Goal: Task Accomplishment & Management: Use online tool/utility

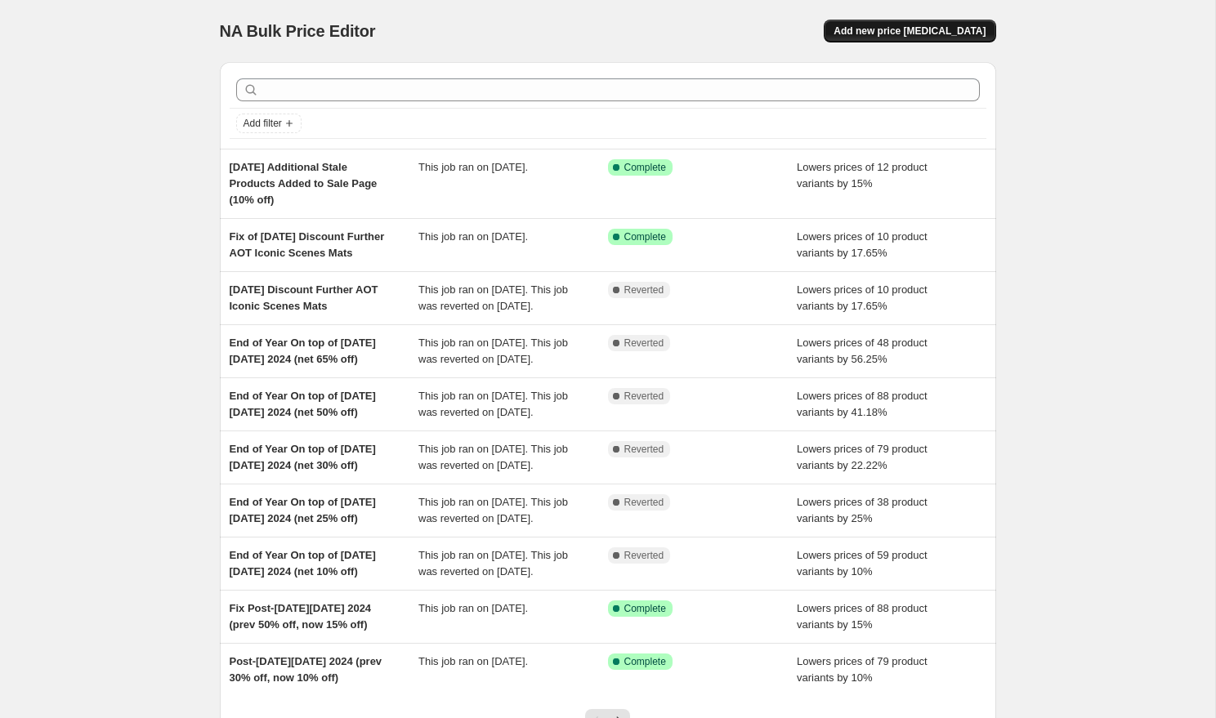
click at [936, 28] on span "Add new price [MEDICAL_DATA]" at bounding box center [909, 31] width 152 height 13
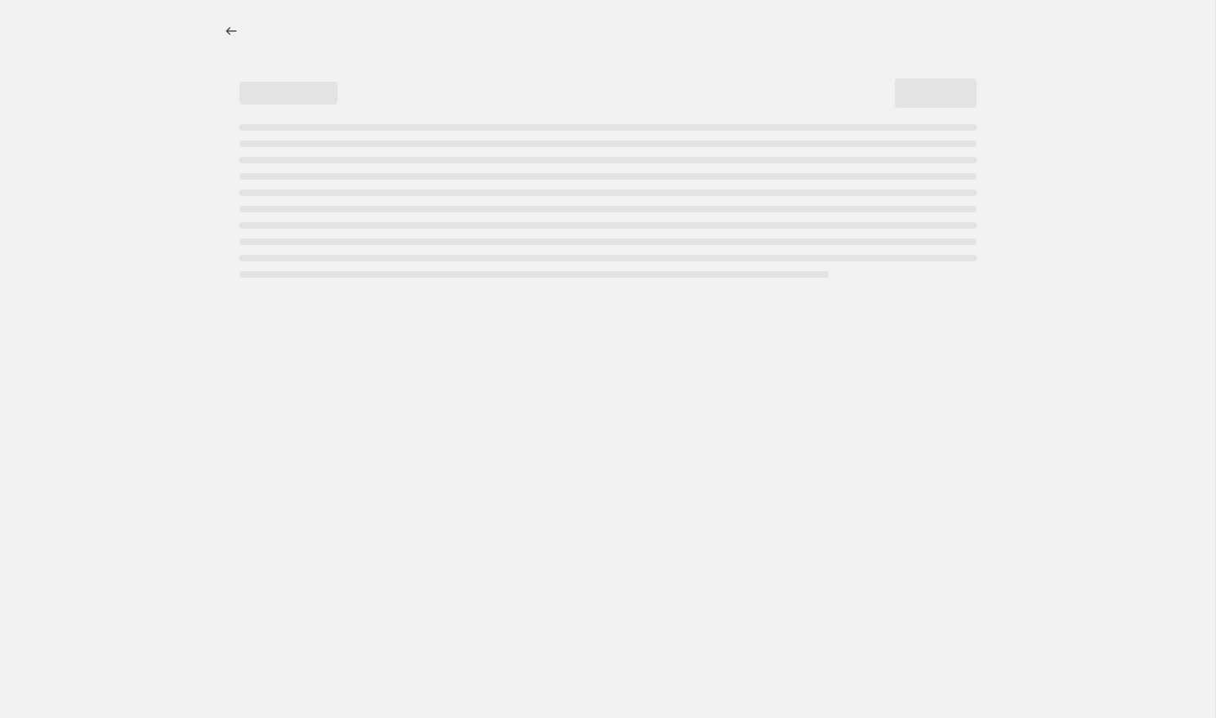
select select "percentage"
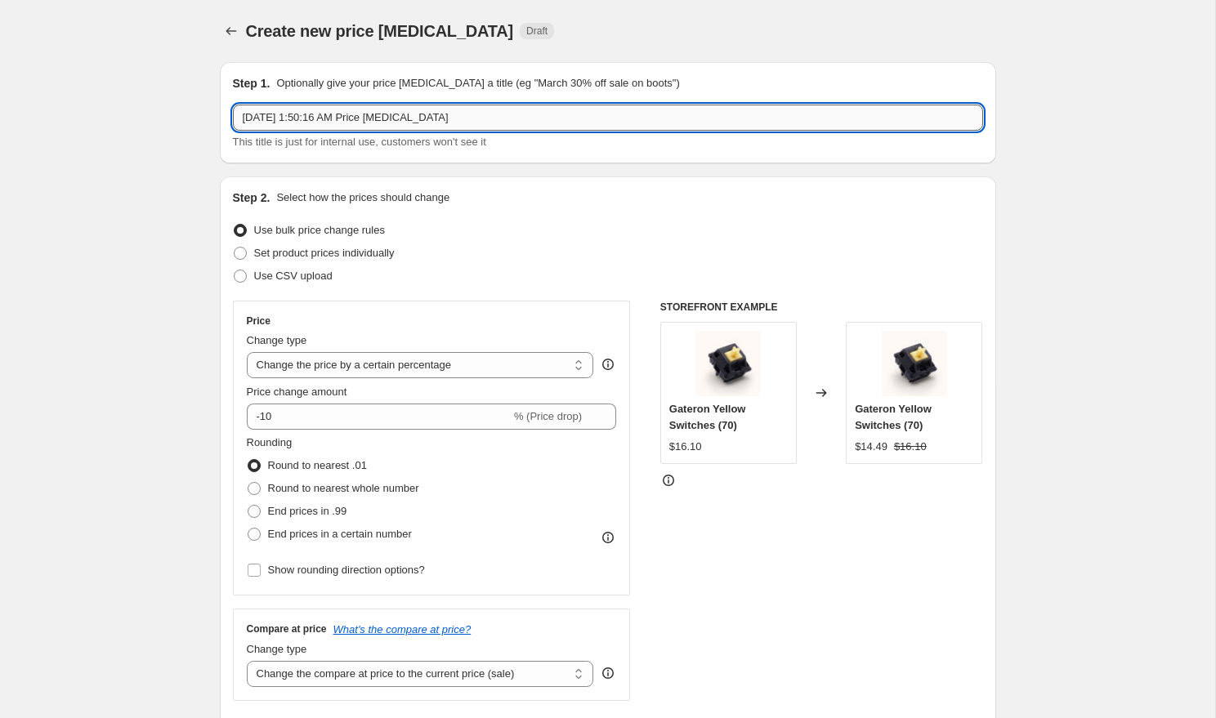
click at [370, 118] on input "Oct 13, 2025, 1:50:16 AM Price change job" at bounding box center [608, 118] width 750 height 26
type input "[DATE] [DATE] Sale"
click at [331, 252] on span "Set product prices individually" at bounding box center [324, 253] width 141 height 12
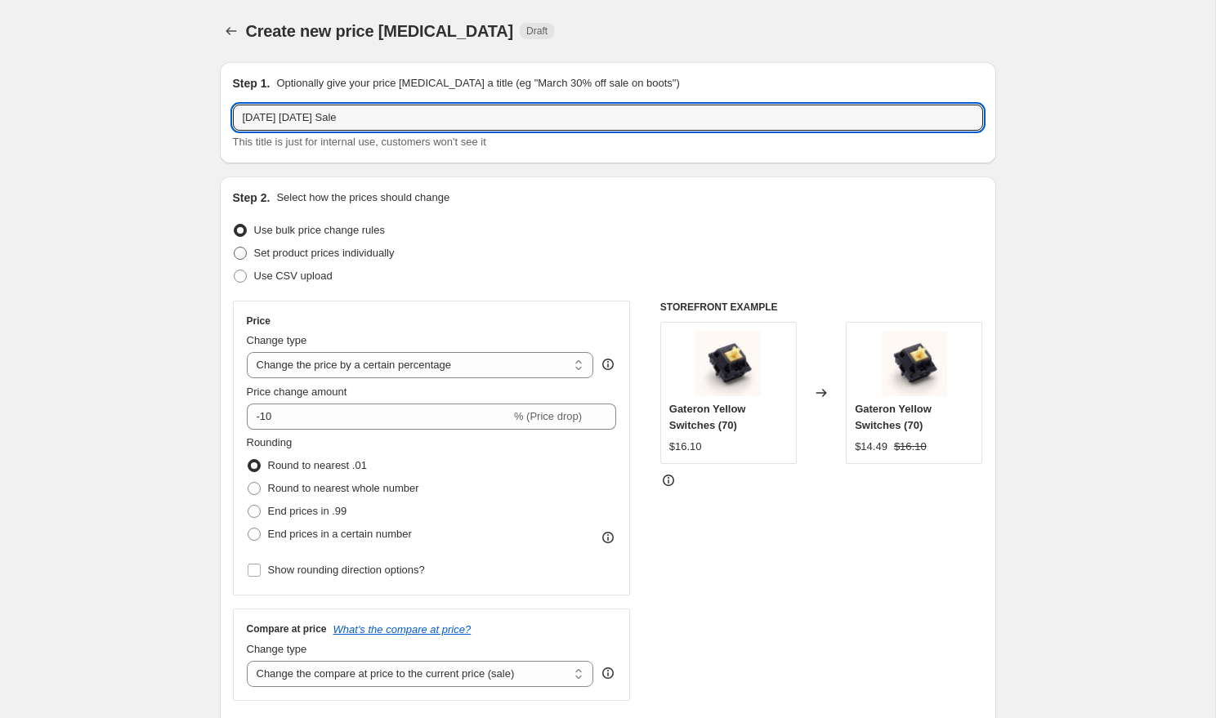
click at [234, 248] on input "Set product prices individually" at bounding box center [234, 247] width 1 height 1
radio input "true"
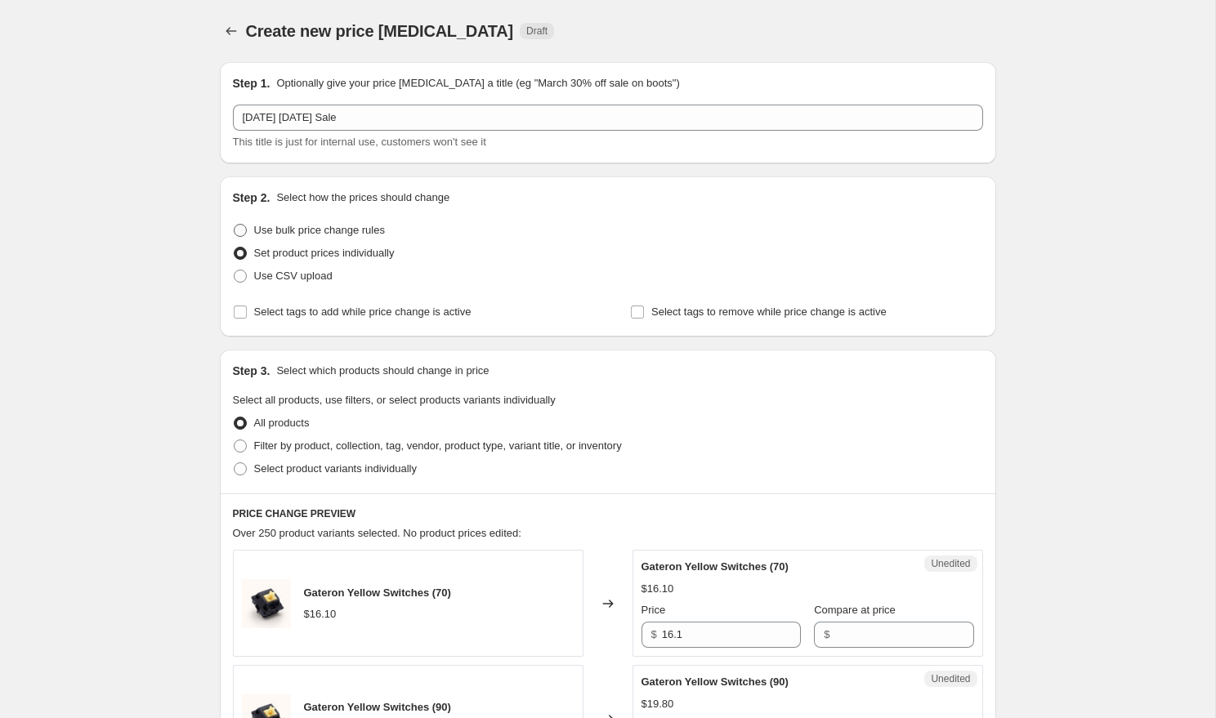
click at [342, 224] on span "Use bulk price change rules" at bounding box center [319, 230] width 131 height 12
click at [234, 224] on input "Use bulk price change rules" at bounding box center [234, 224] width 1 height 1
radio input "true"
select select "percentage"
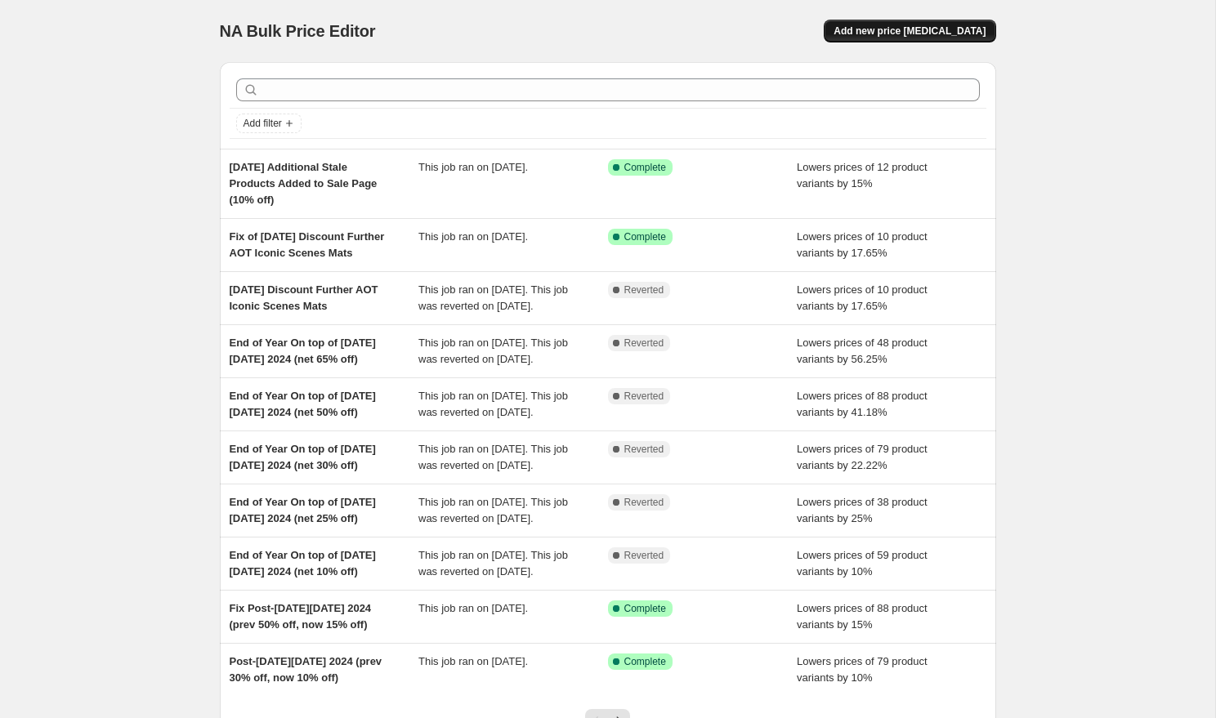
click at [889, 36] on span "Add new price [MEDICAL_DATA]" at bounding box center [909, 31] width 152 height 13
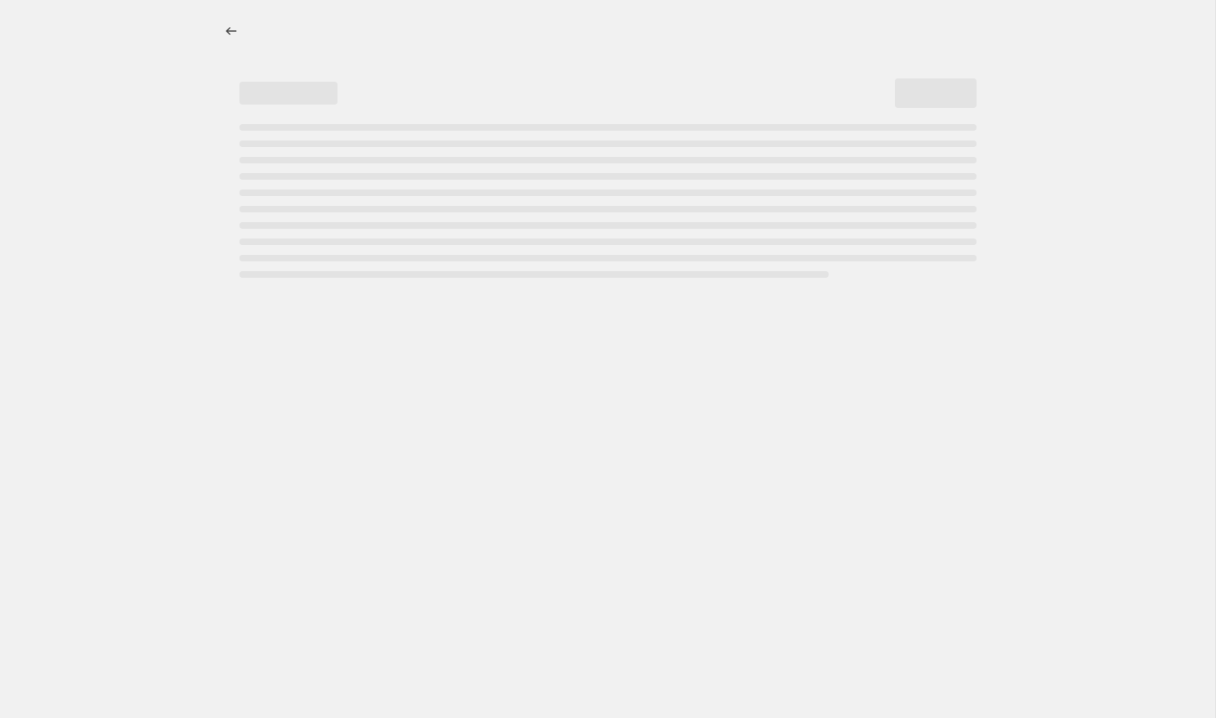
select select "percentage"
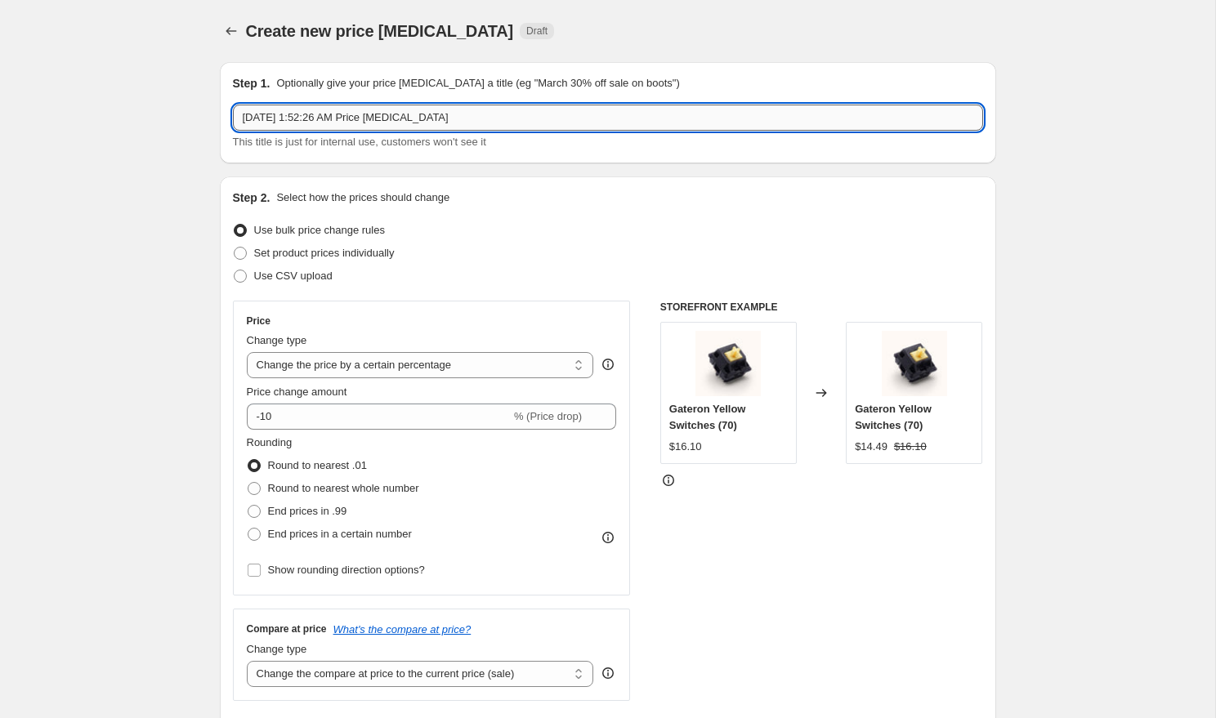
click at [368, 116] on input "[DATE] 1:52:26 AM Price [MEDICAL_DATA]" at bounding box center [608, 118] width 750 height 26
type input "[DATE] [DATE] Sale"
click at [306, 257] on span "Set product prices individually" at bounding box center [324, 253] width 141 height 12
click at [234, 248] on input "Set product prices individually" at bounding box center [234, 247] width 1 height 1
radio input "true"
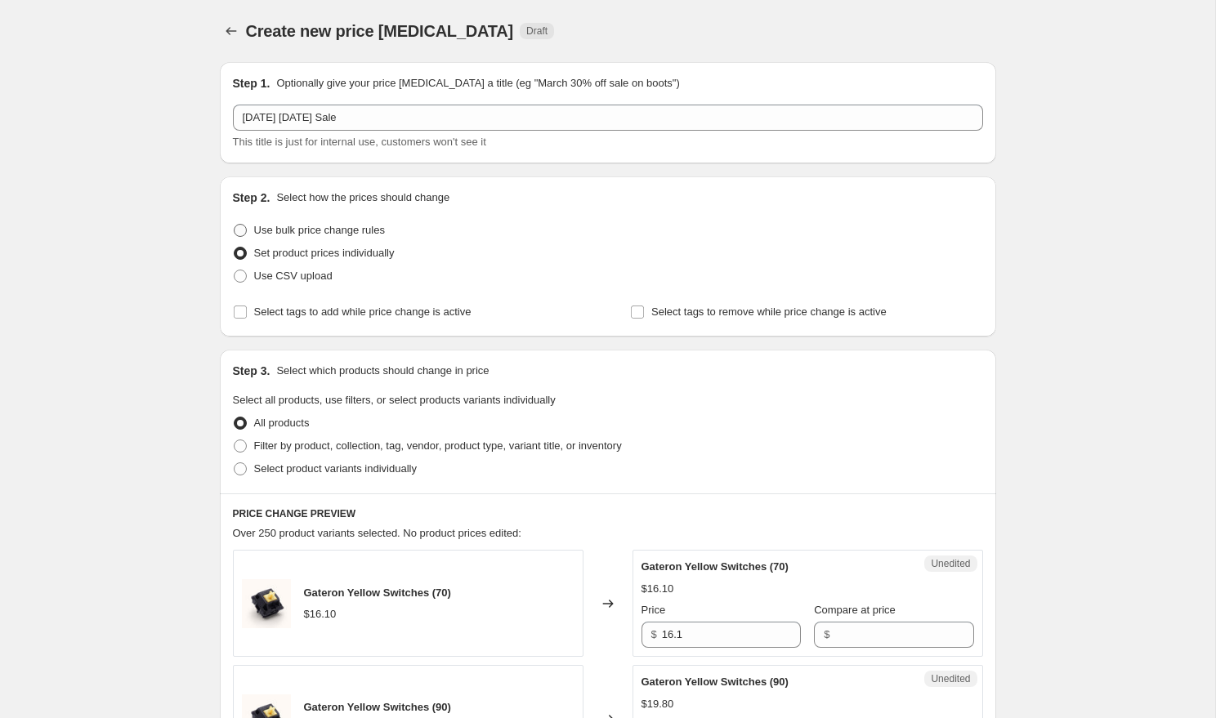
click at [324, 238] on span "Use bulk price change rules" at bounding box center [319, 230] width 131 height 16
click at [234, 225] on input "Use bulk price change rules" at bounding box center [234, 224] width 1 height 1
radio input "true"
select select "percentage"
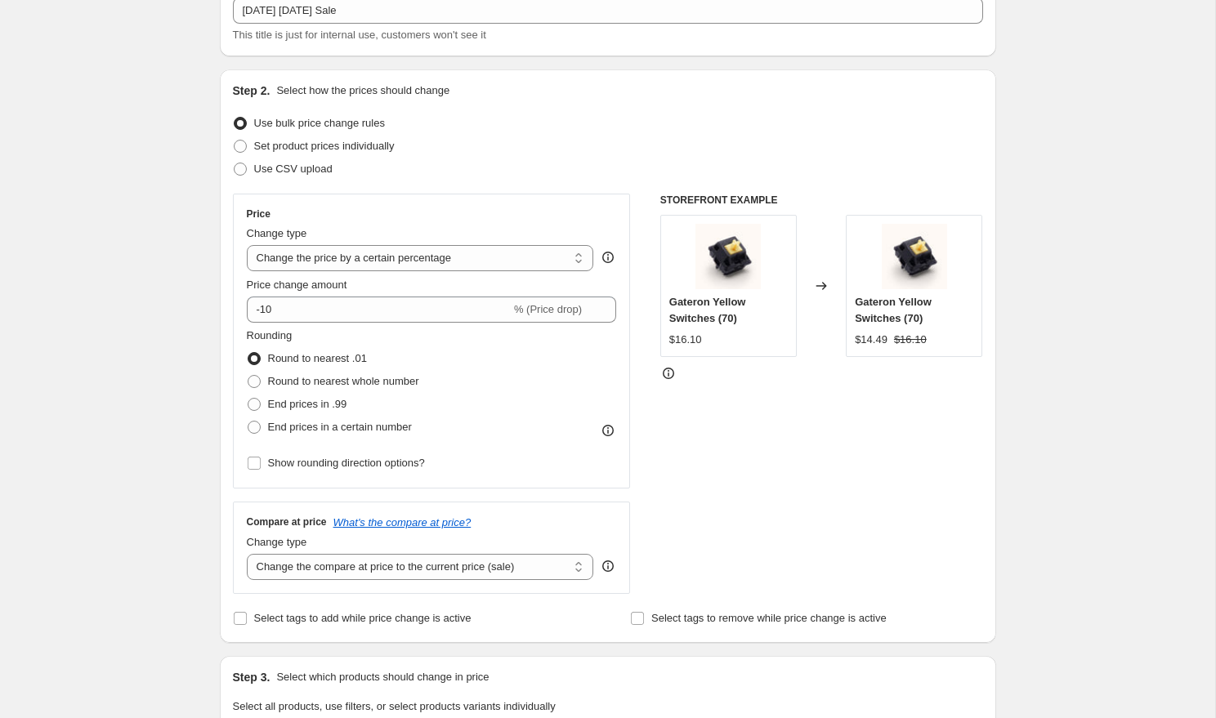
scroll to position [112, 0]
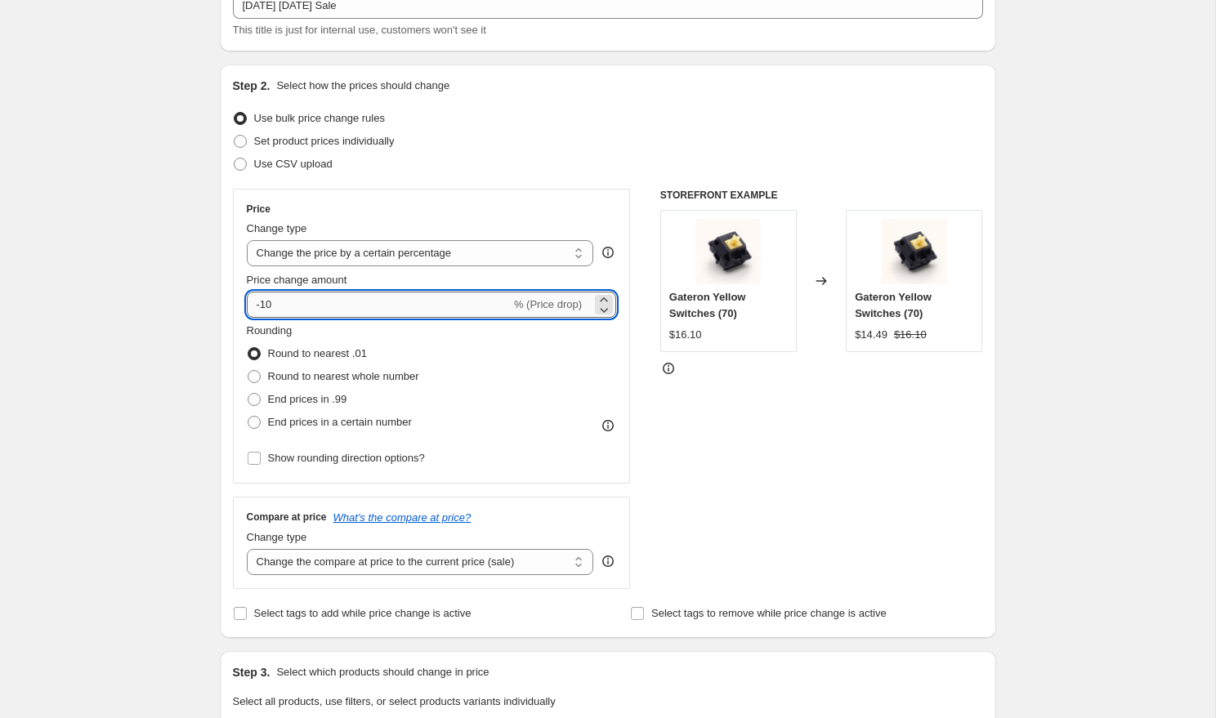
click at [317, 309] on input "-10" at bounding box center [379, 305] width 264 height 26
type input "-15"
click at [161, 442] on div "Create new price [MEDICAL_DATA]. This page is ready Create new price [MEDICAL_D…" at bounding box center [607, 704] width 1215 height 1633
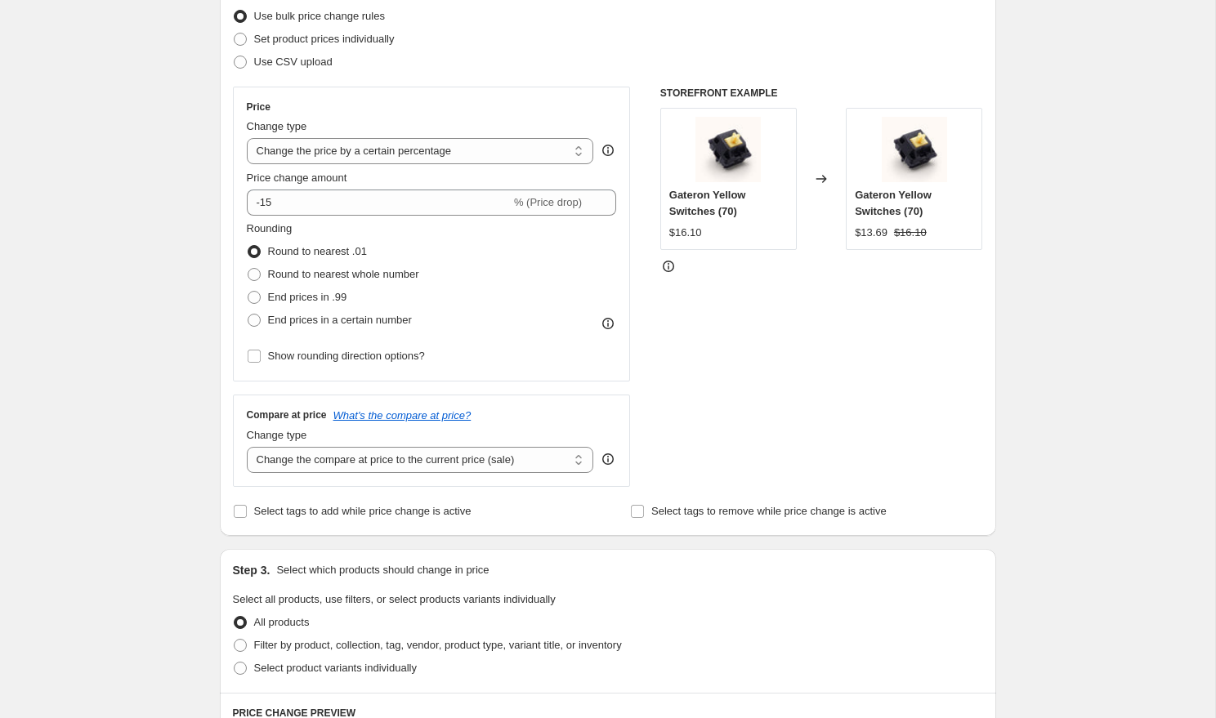
scroll to position [233, 0]
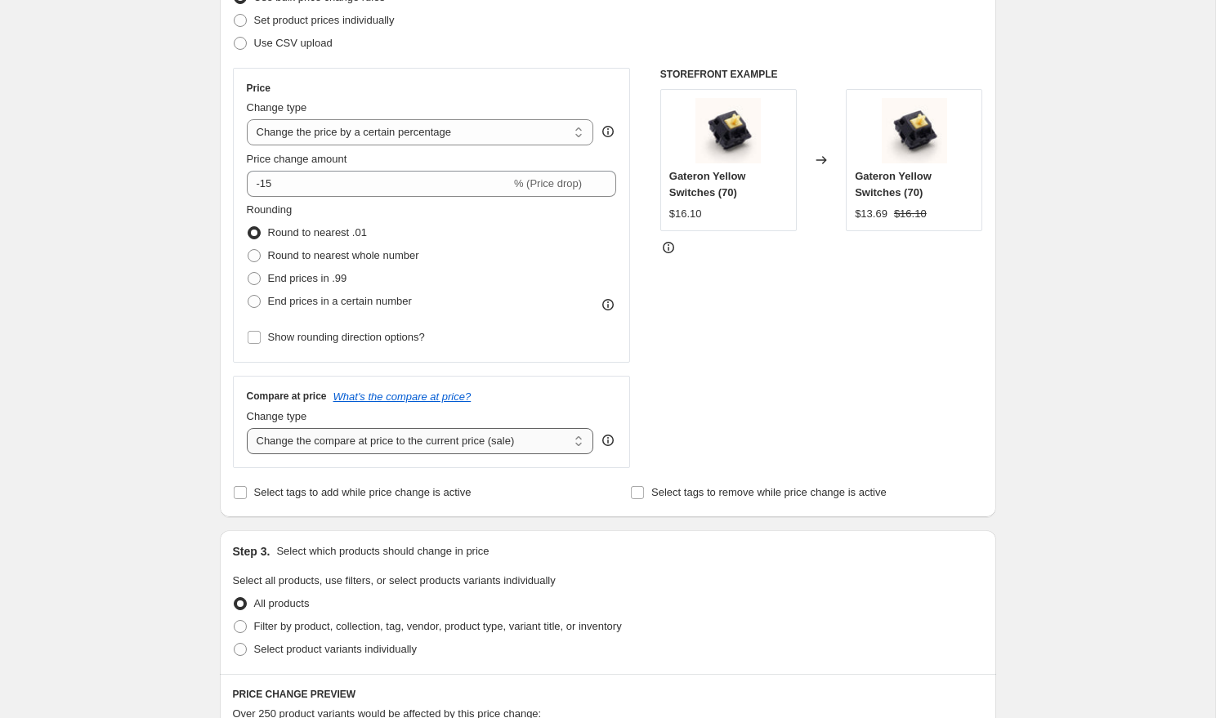
click at [389, 447] on select "Change the compare at price to the current price (sale) Change the compare at p…" at bounding box center [420, 441] width 347 height 26
click at [326, 489] on span "Select tags to add while price change is active" at bounding box center [362, 492] width 217 height 12
click at [247, 489] on input "Select tags to add while price change is active" at bounding box center [240, 492] width 13 height 13
checkbox input "true"
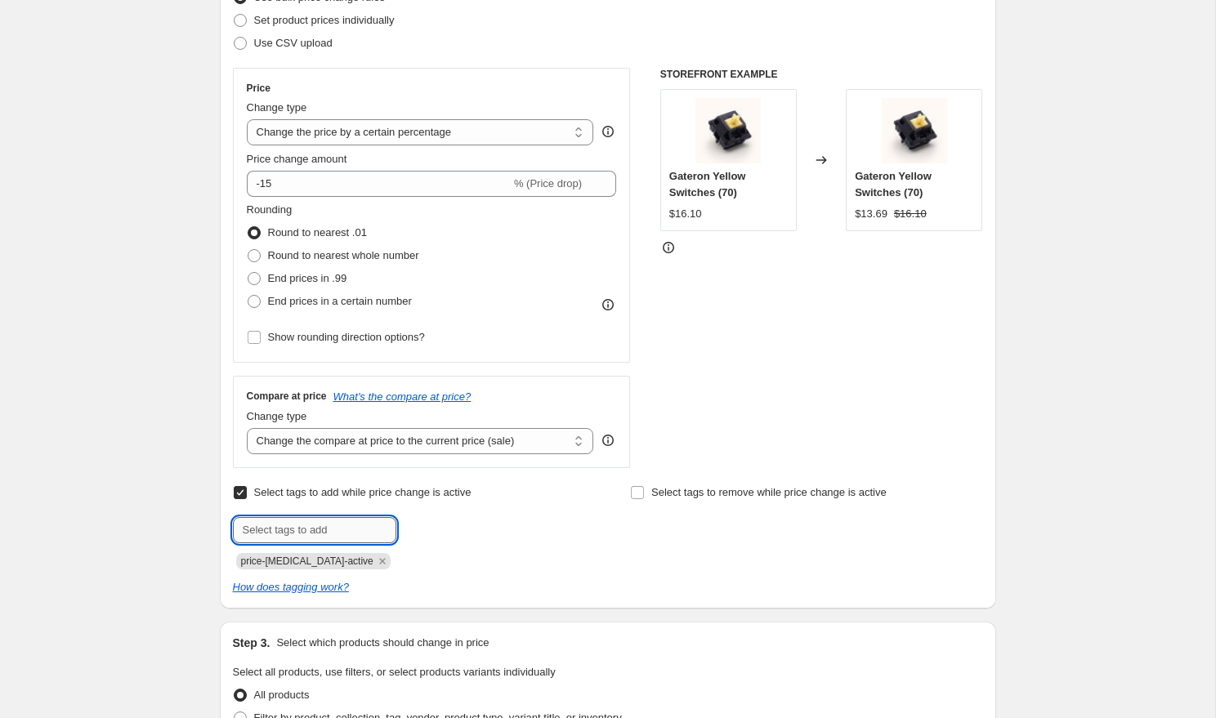
click at [318, 537] on input "text" at bounding box center [314, 530] width 163 height 26
type input "sale"
click at [444, 528] on span "sale" at bounding box center [440, 528] width 19 height 11
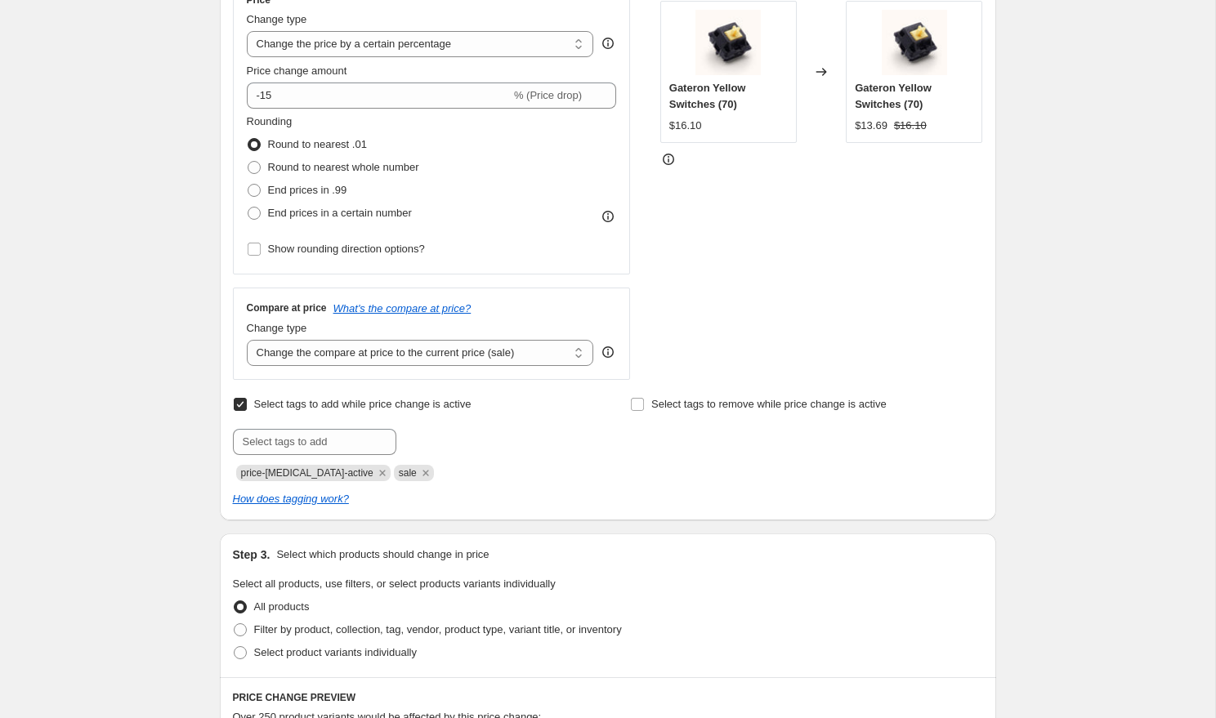
scroll to position [373, 0]
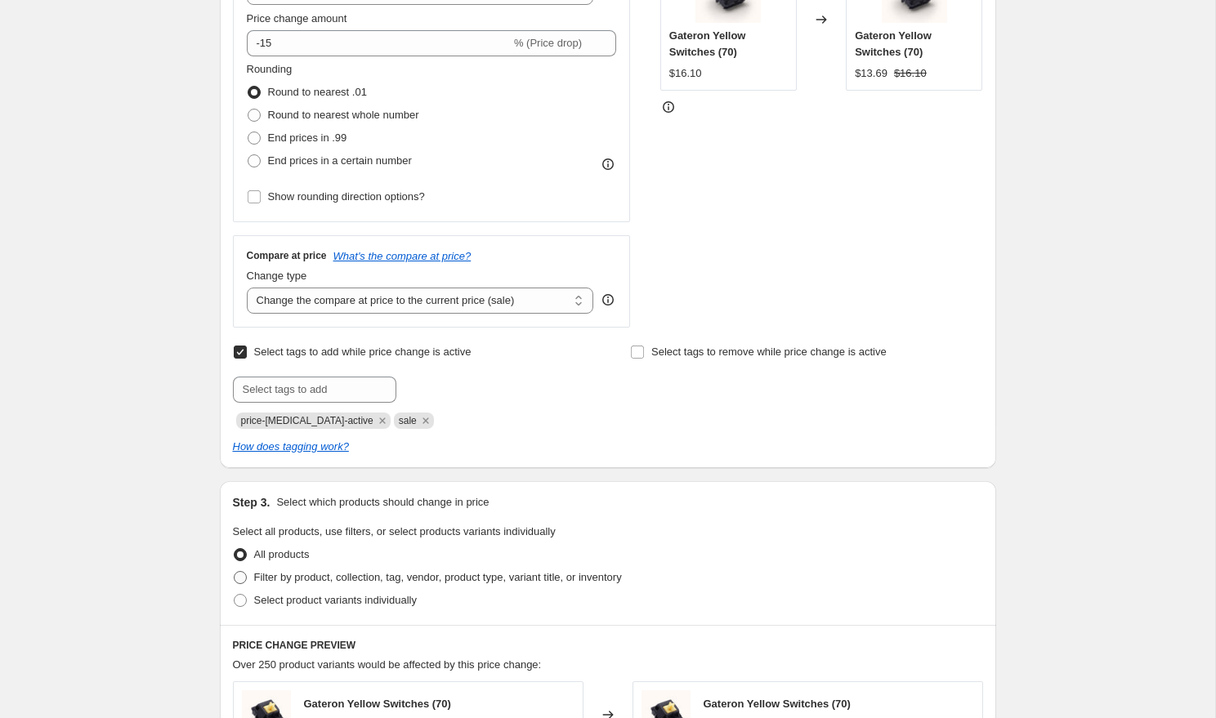
click at [318, 578] on span "Filter by product, collection, tag, vendor, product type, variant title, or inv…" at bounding box center [438, 577] width 368 height 12
click at [234, 572] on input "Filter by product, collection, tag, vendor, product type, variant title, or inv…" at bounding box center [234, 571] width 1 height 1
radio input "true"
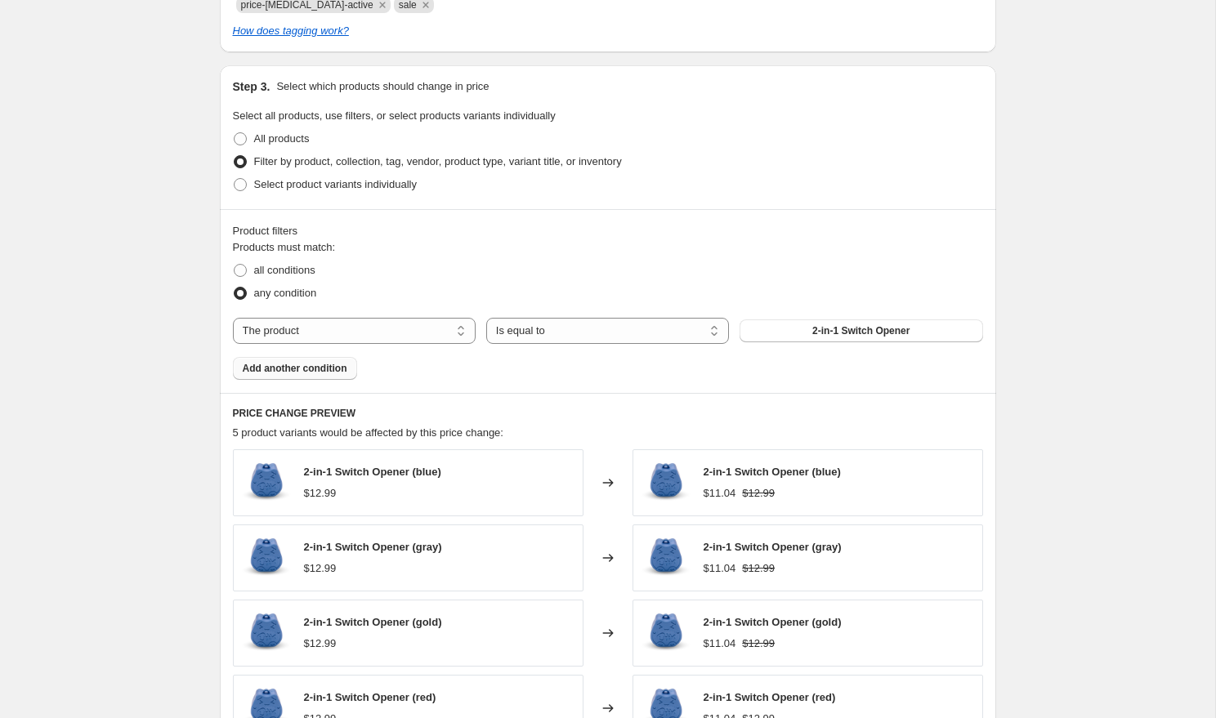
scroll to position [797, 0]
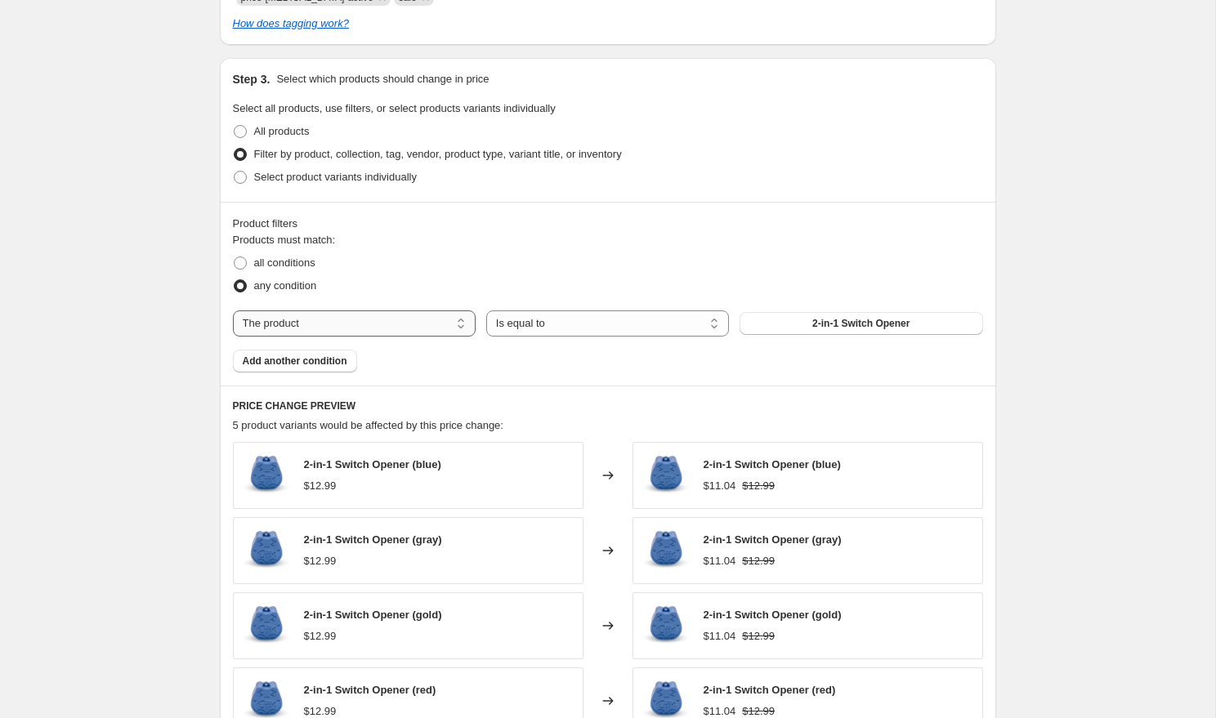
click at [344, 327] on select "The product The product's collection The product's tag The product's vendor The…" at bounding box center [354, 323] width 243 height 26
select select "collection"
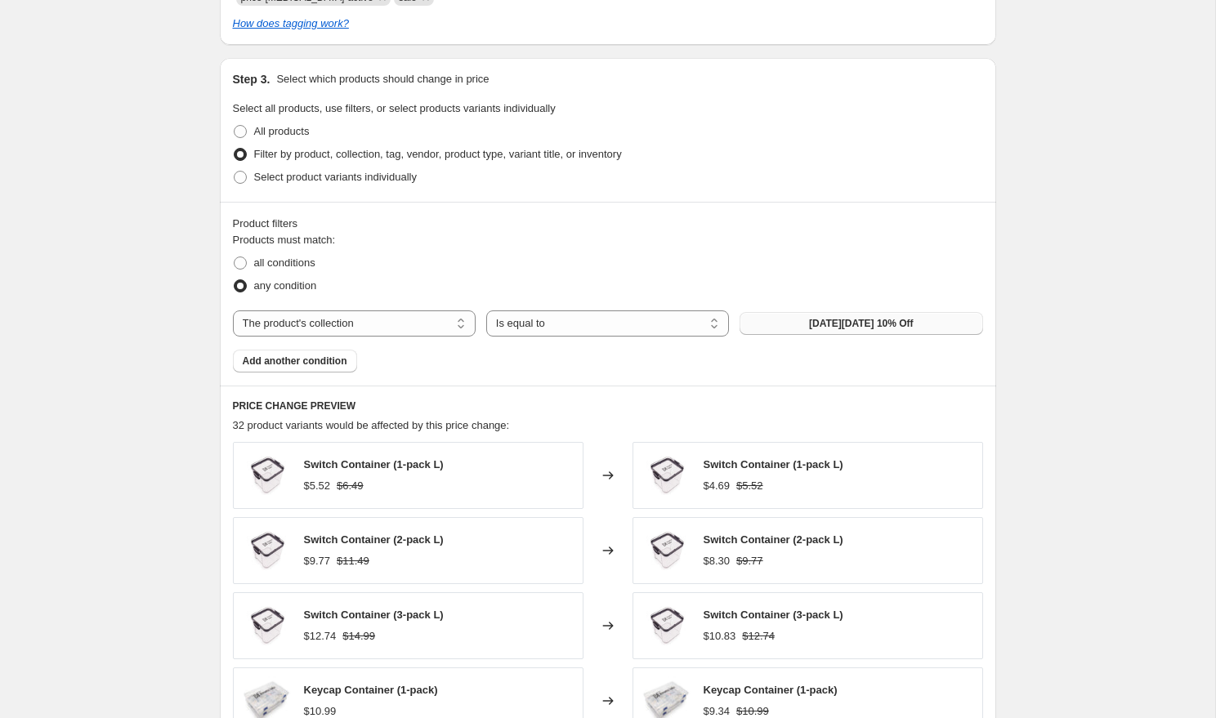
click at [823, 330] on button "[DATE][DATE] 10% Off" at bounding box center [860, 323] width 243 height 23
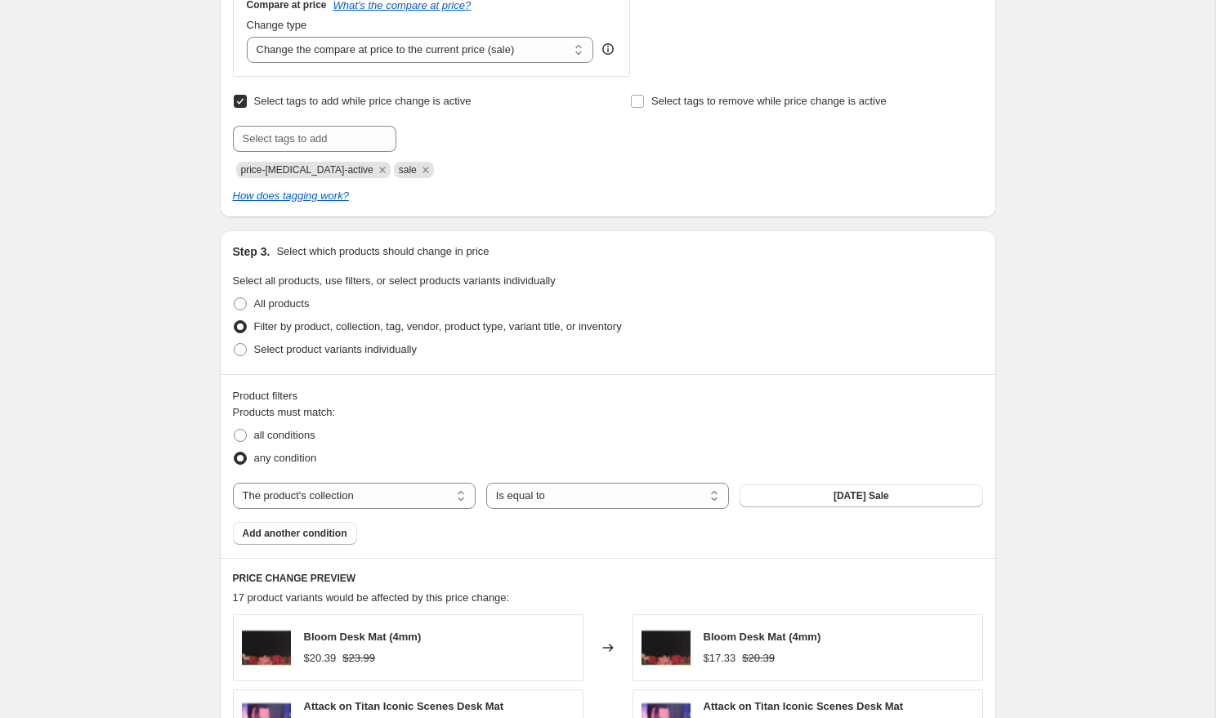
scroll to position [562, 0]
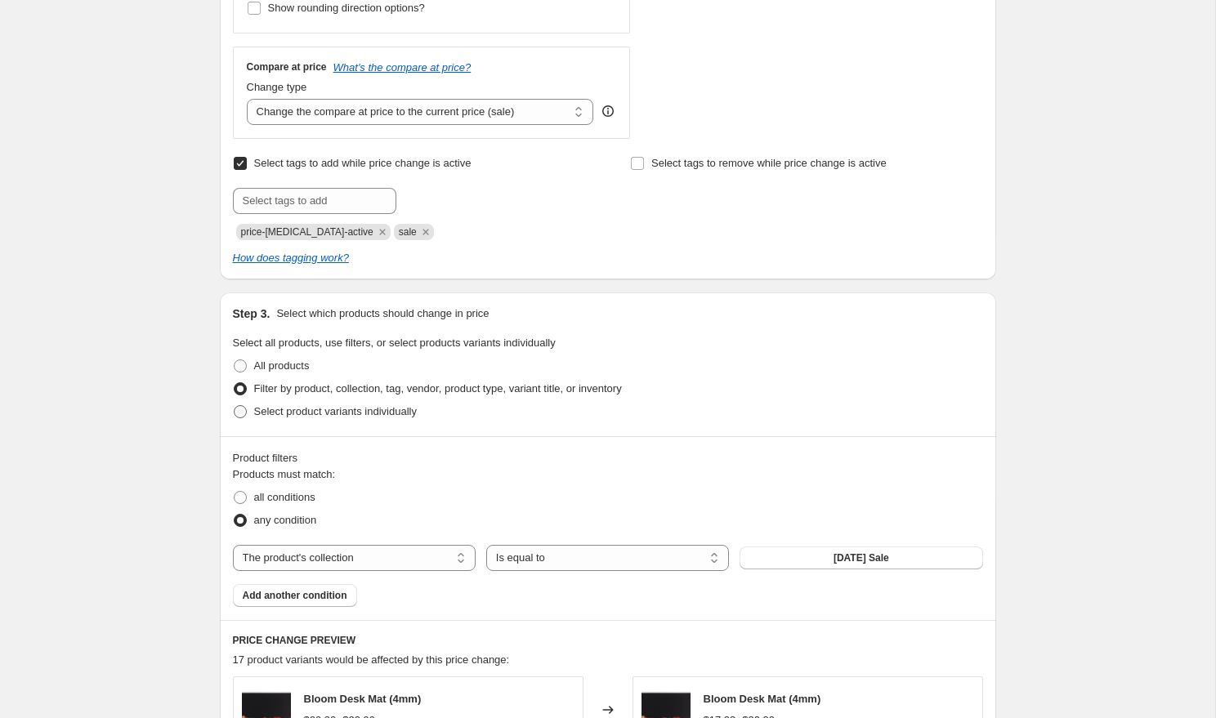
click at [324, 415] on span "Select product variants individually" at bounding box center [335, 411] width 163 height 12
click at [234, 406] on input "Select product variants individually" at bounding box center [234, 405] width 1 height 1
radio input "true"
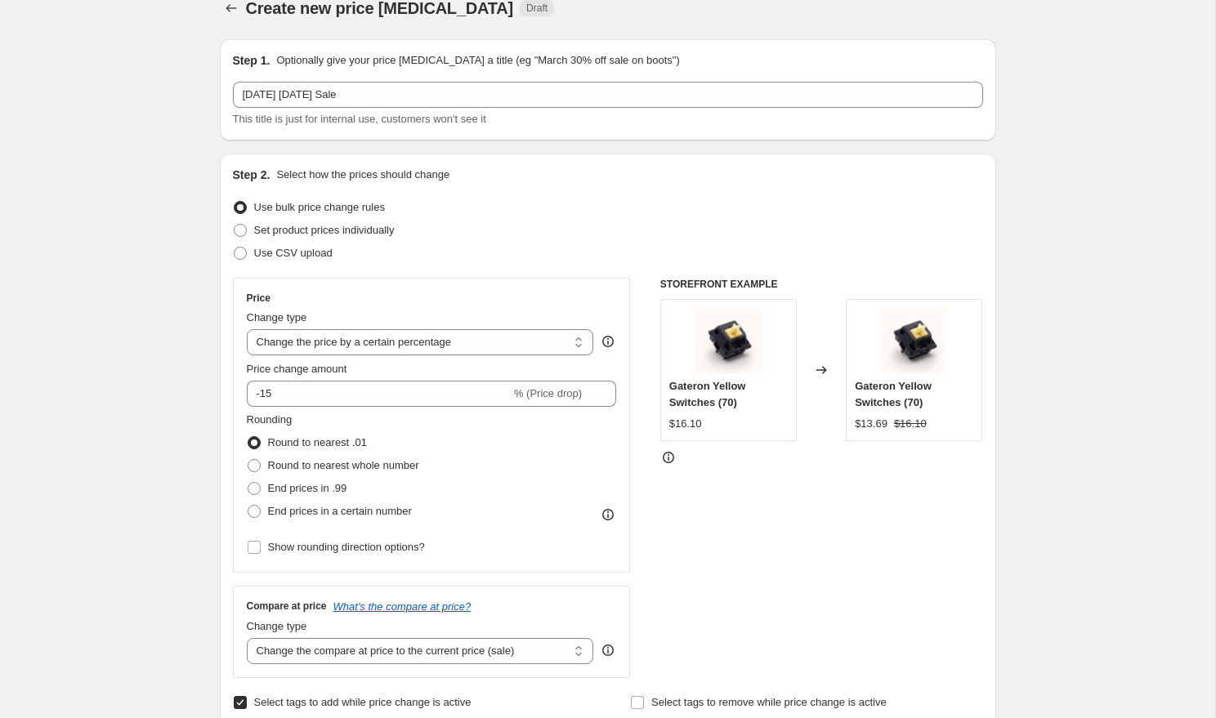
scroll to position [0, 0]
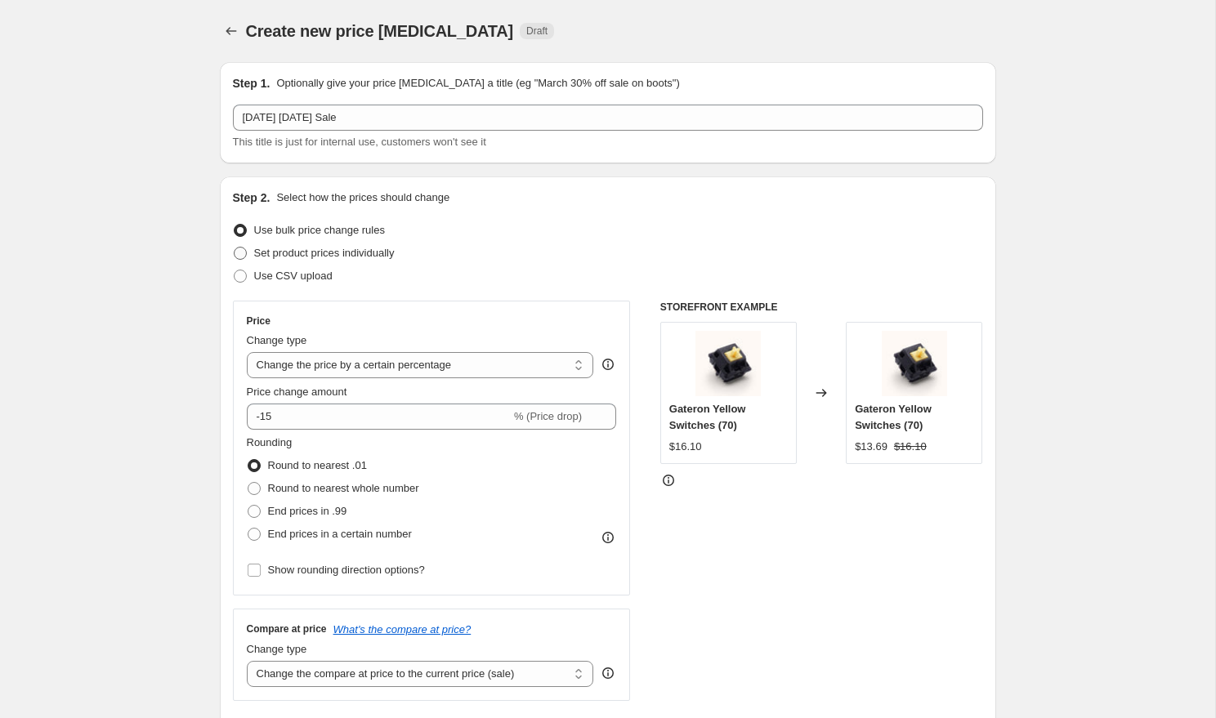
click at [347, 259] on span "Set product prices individually" at bounding box center [324, 253] width 141 height 12
click at [234, 248] on input "Set product prices individually" at bounding box center [234, 247] width 1 height 1
radio input "true"
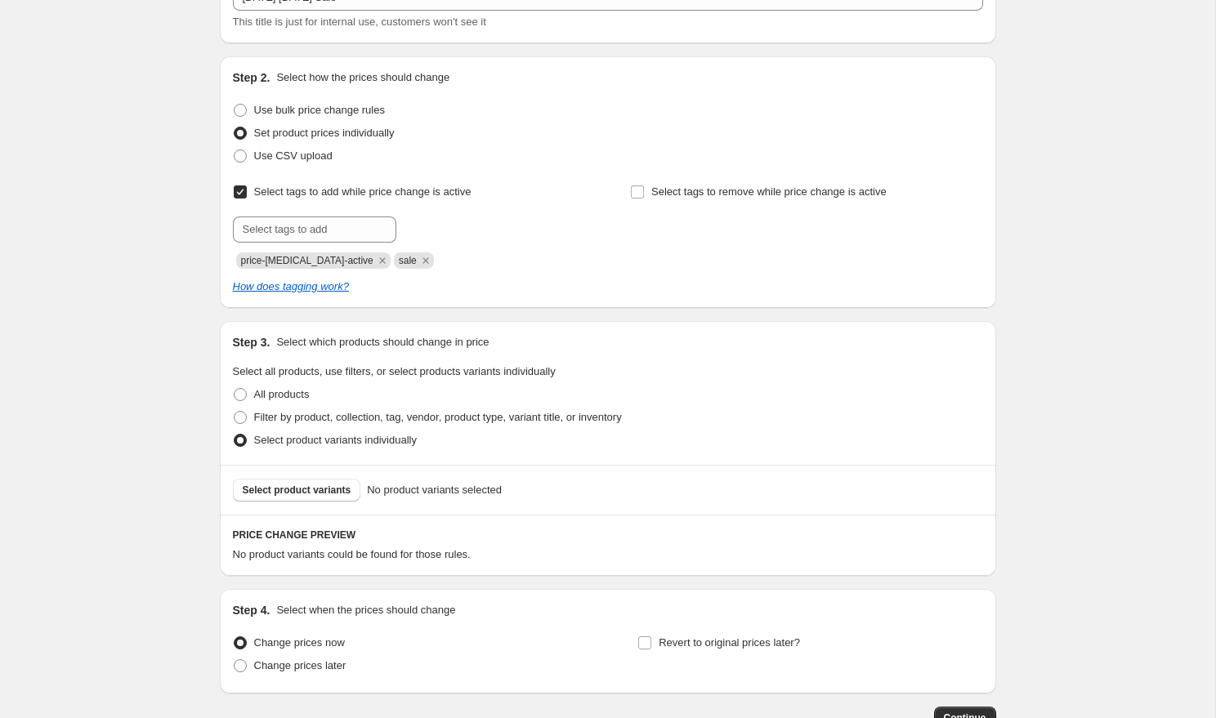
scroll to position [194, 0]
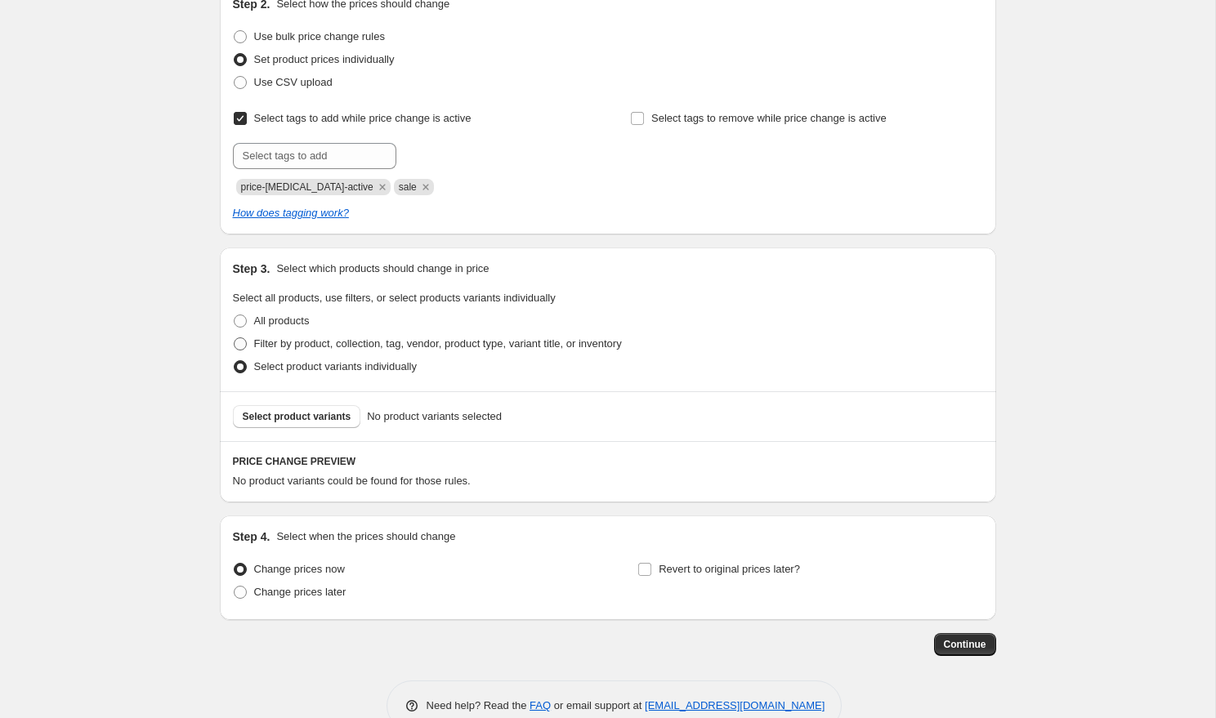
click at [315, 342] on span "Filter by product, collection, tag, vendor, product type, variant title, or inv…" at bounding box center [438, 343] width 368 height 12
click at [234, 338] on input "Filter by product, collection, tag, vendor, product type, variant title, or inv…" at bounding box center [234, 337] width 1 height 1
radio input "true"
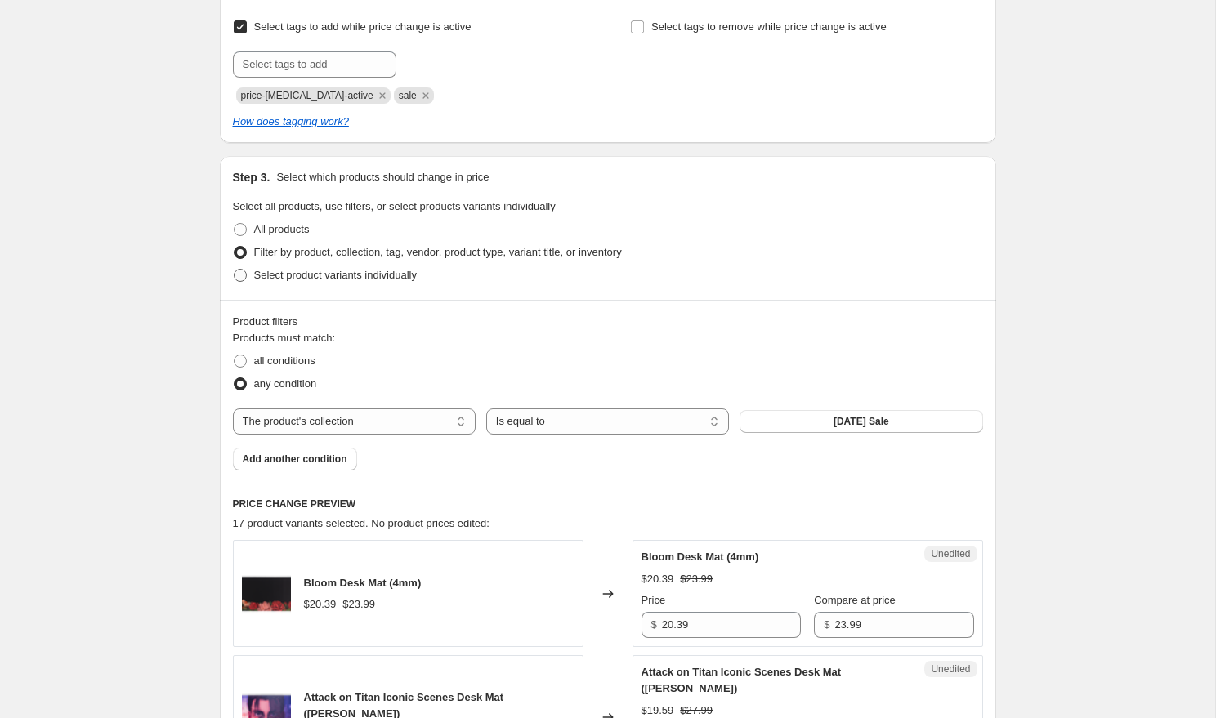
scroll to position [301, 0]
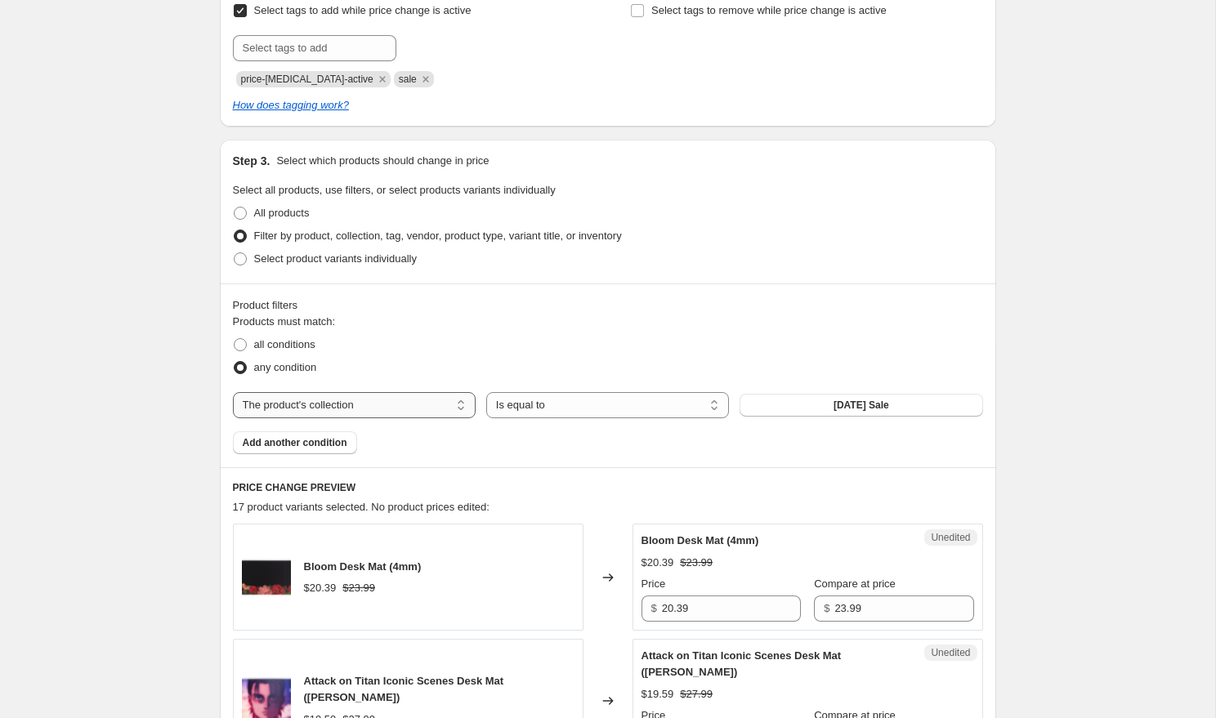
click at [413, 408] on select "The product The product's collection The product's tag The product's vendor The…" at bounding box center [354, 405] width 243 height 26
select select "product"
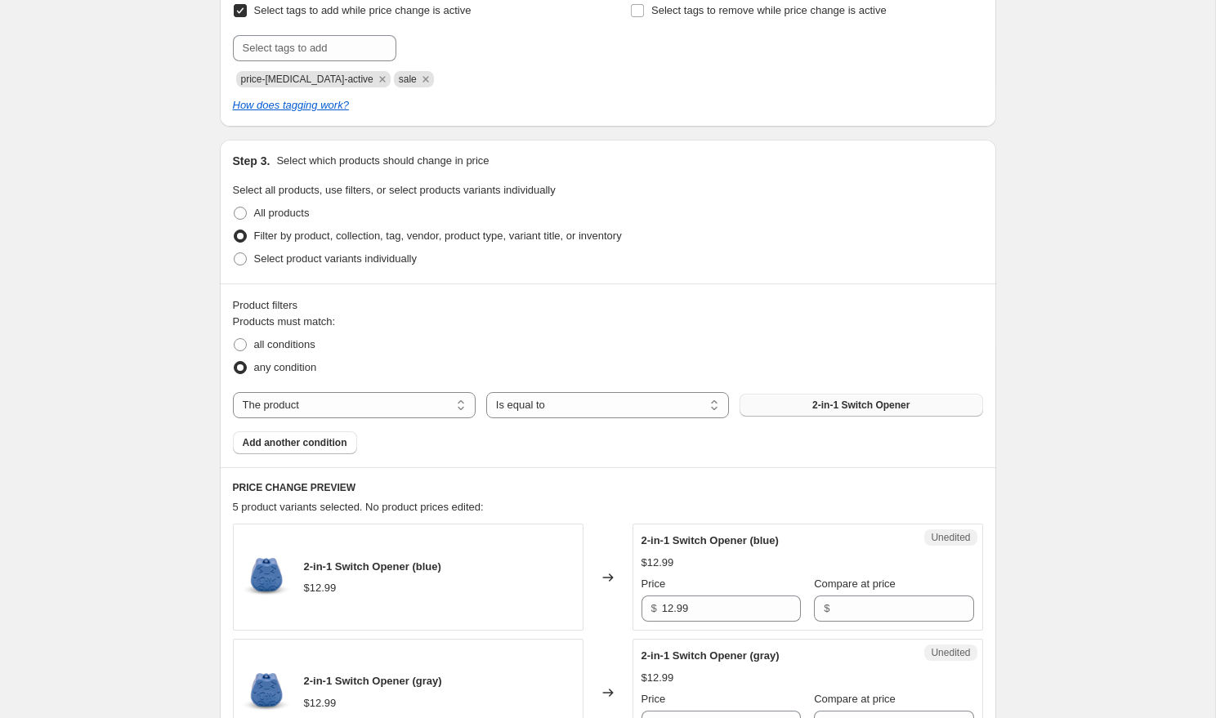
click at [828, 404] on span "2-in-1 Switch Opener" at bounding box center [860, 405] width 97 height 13
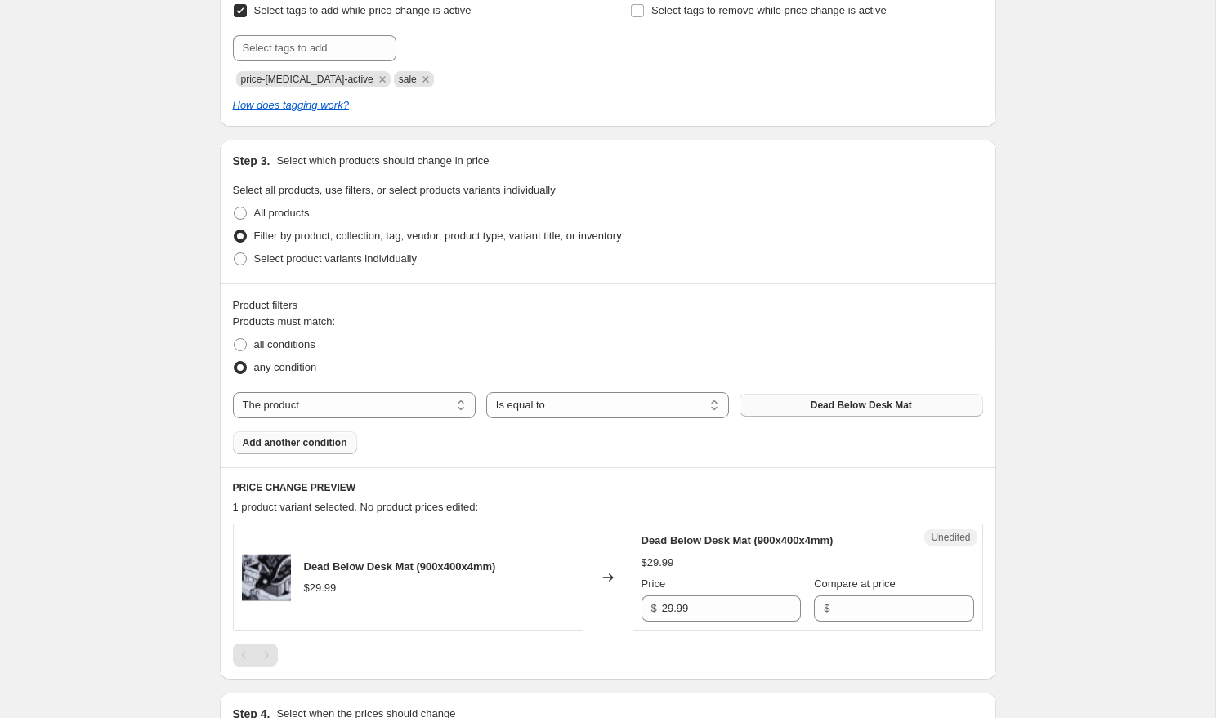
click at [293, 449] on span "Add another condition" at bounding box center [295, 442] width 105 height 13
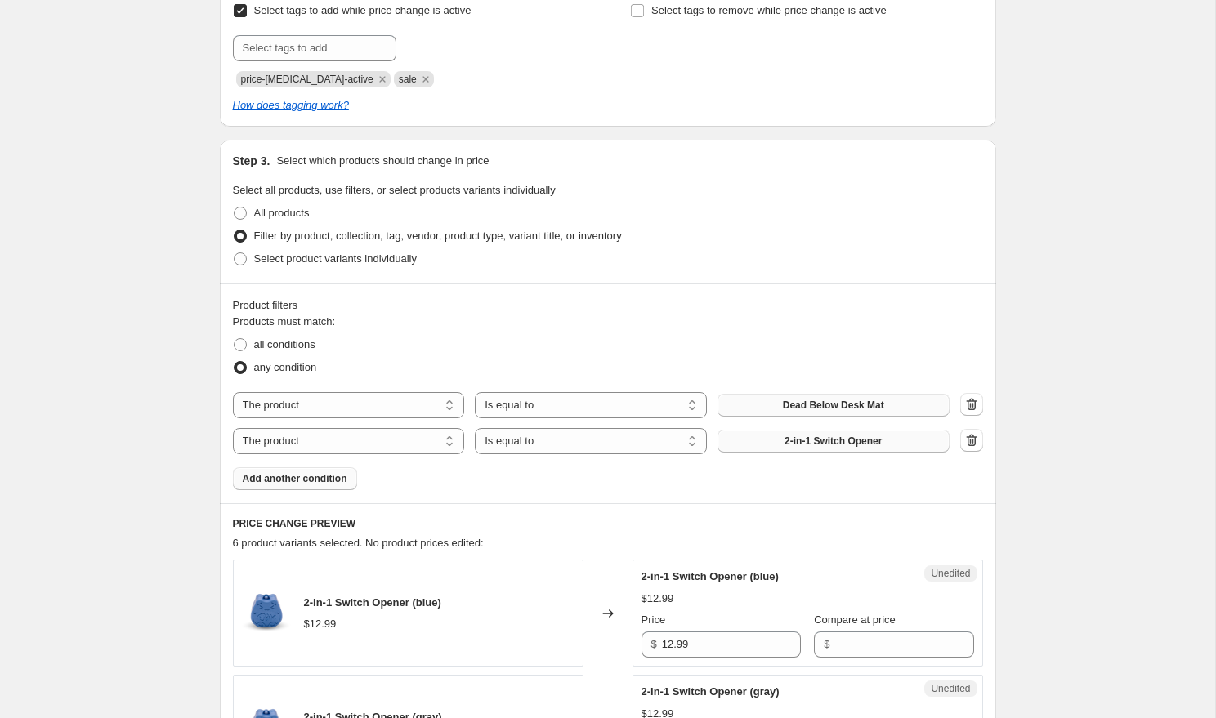
click at [851, 446] on span "2-in-1 Switch Opener" at bounding box center [832, 441] width 97 height 13
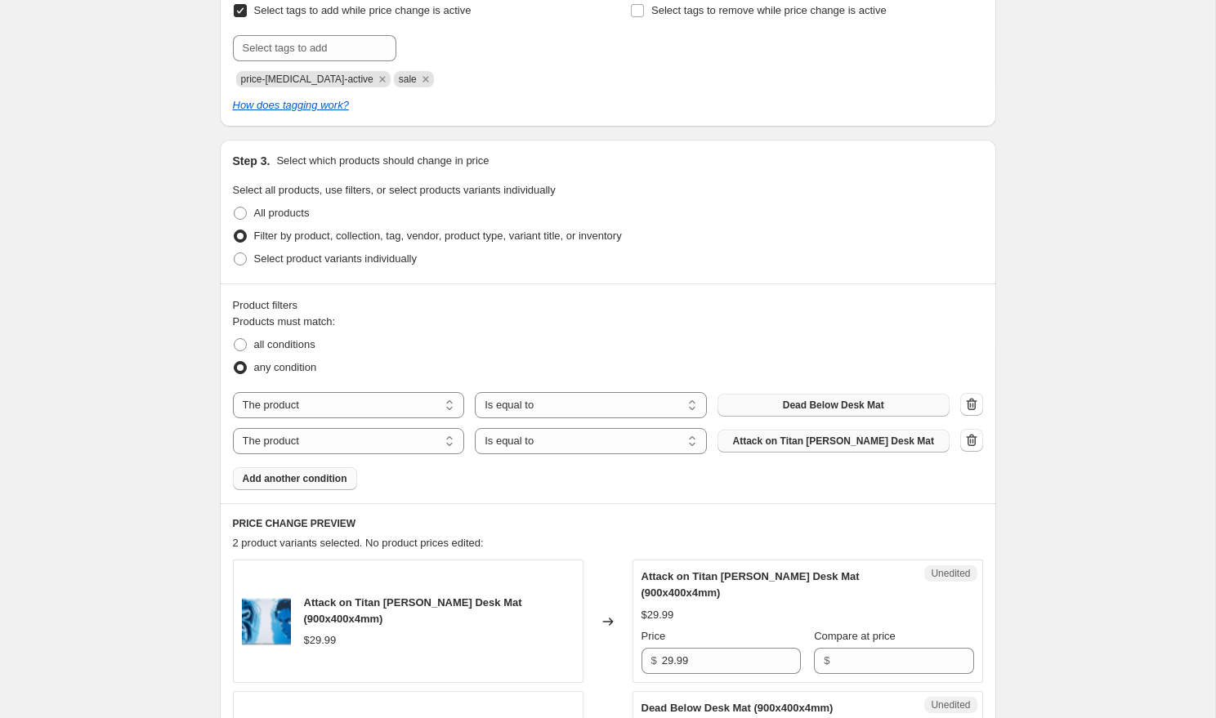
click at [299, 476] on span "Add another condition" at bounding box center [295, 478] width 105 height 13
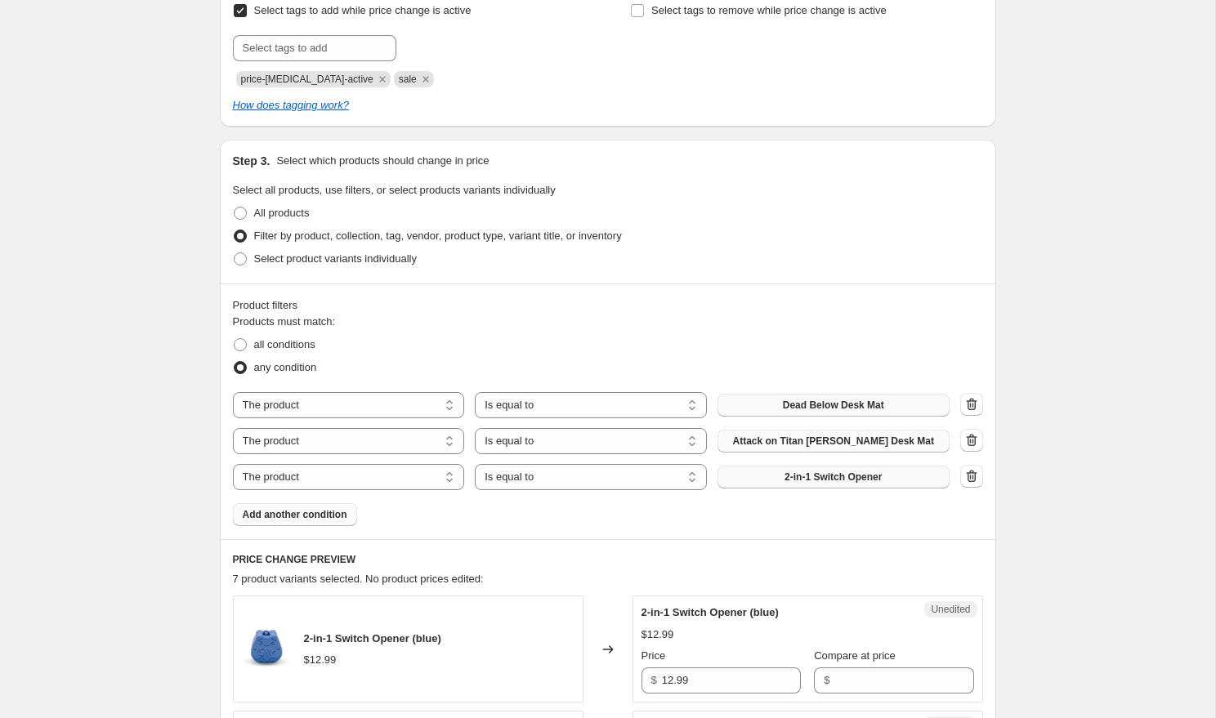
click at [761, 471] on button "2-in-1 Switch Opener" at bounding box center [833, 477] width 232 height 23
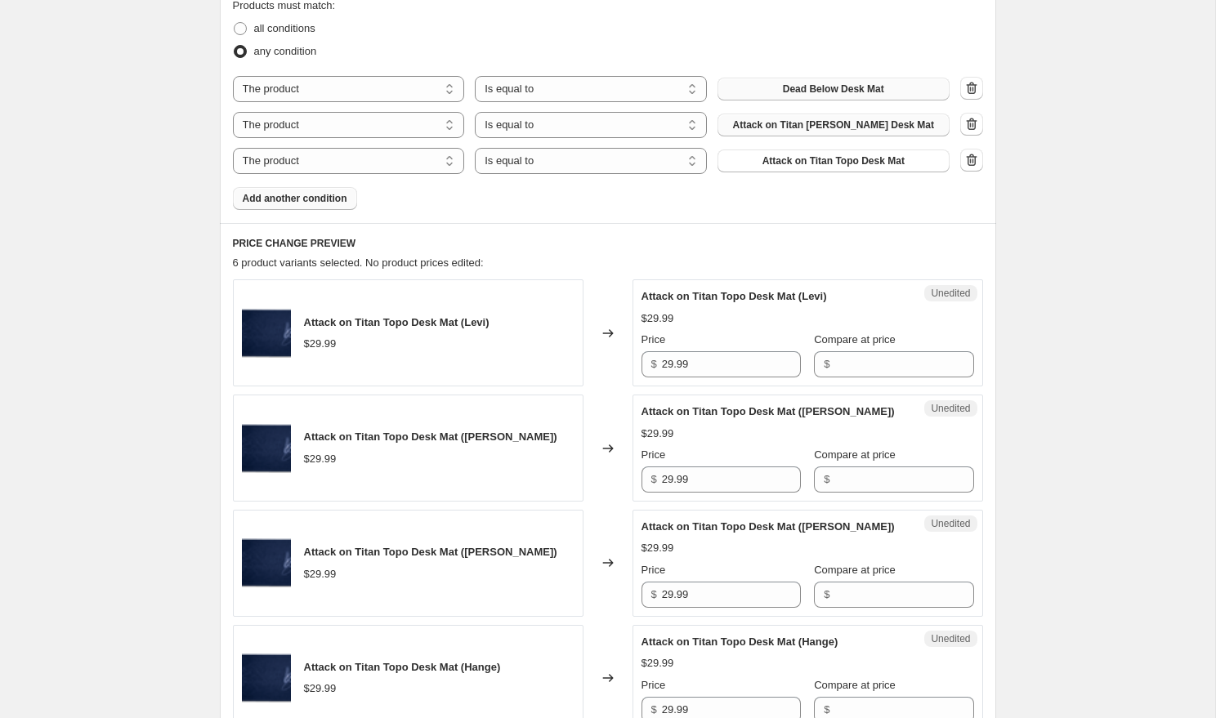
scroll to position [621, 0]
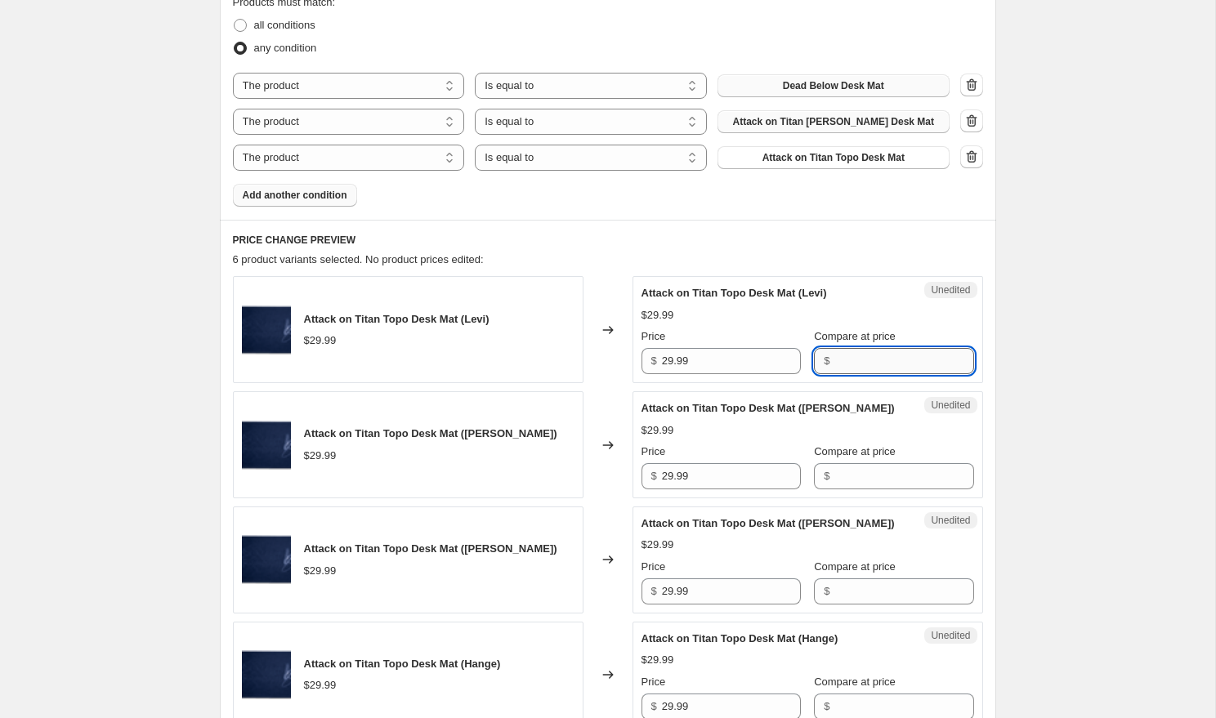
click at [853, 369] on input "Compare at price" at bounding box center [903, 361] width 139 height 26
click at [1021, 355] on div "Create new price [MEDICAL_DATA]. This page is ready Create new price [MEDICAL_D…" at bounding box center [607, 328] width 1215 height 1898
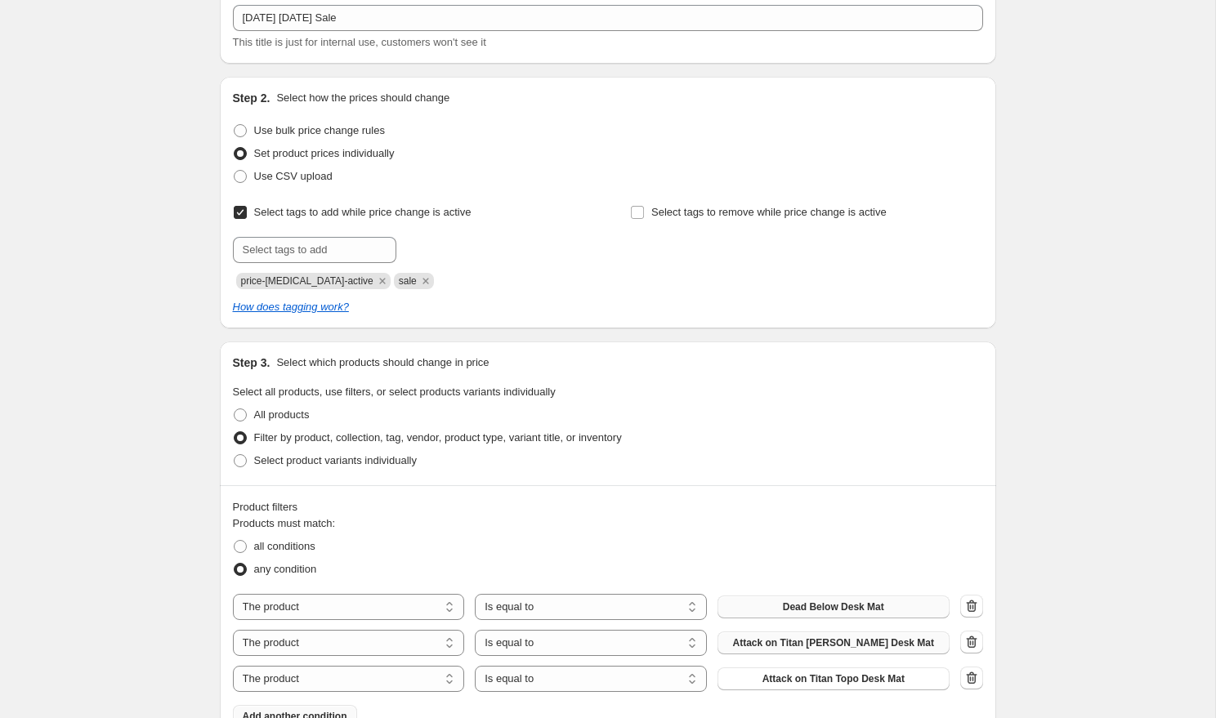
scroll to position [91, 0]
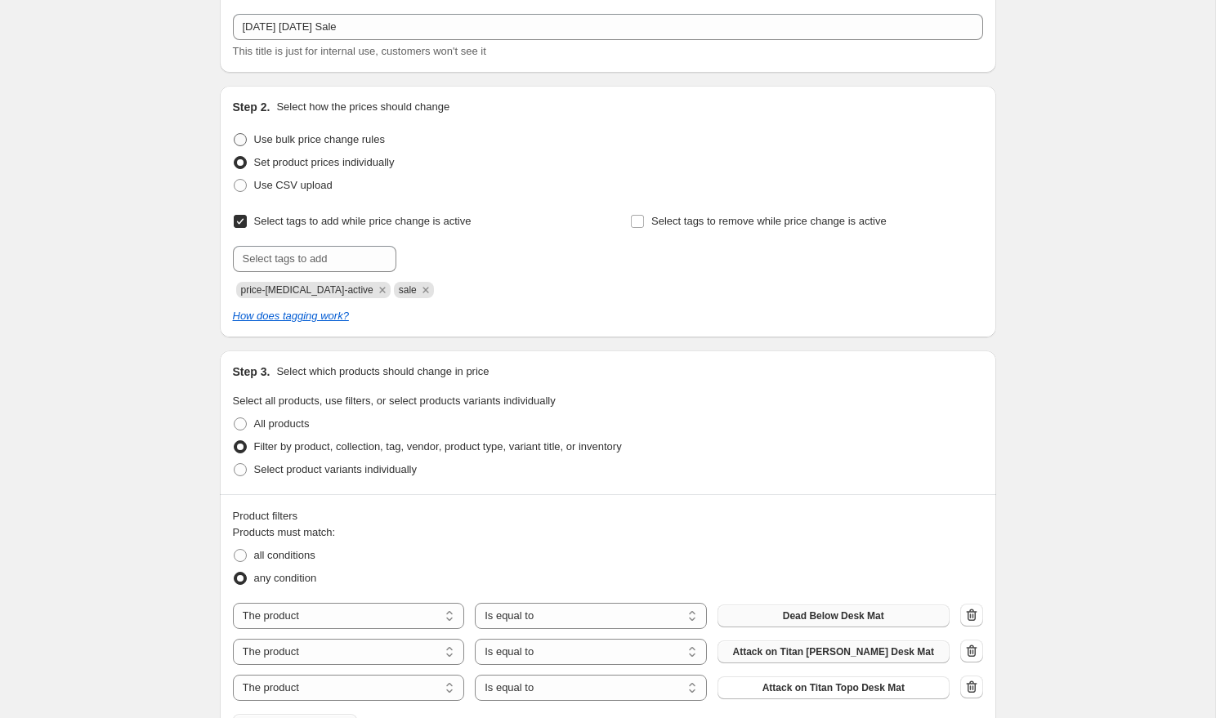
click at [312, 132] on span "Use bulk price change rules" at bounding box center [319, 140] width 131 height 16
click at [234, 133] on input "Use bulk price change rules" at bounding box center [234, 133] width 1 height 1
radio input "true"
select select "percentage"
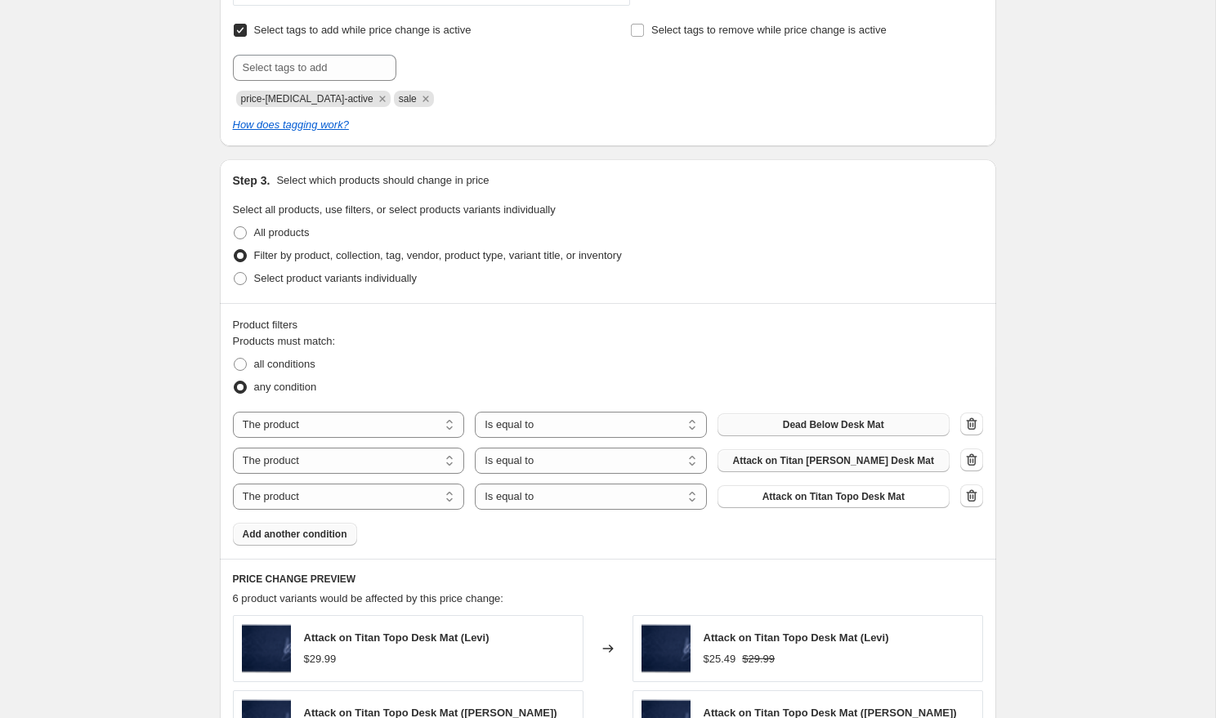
scroll to position [1267, 0]
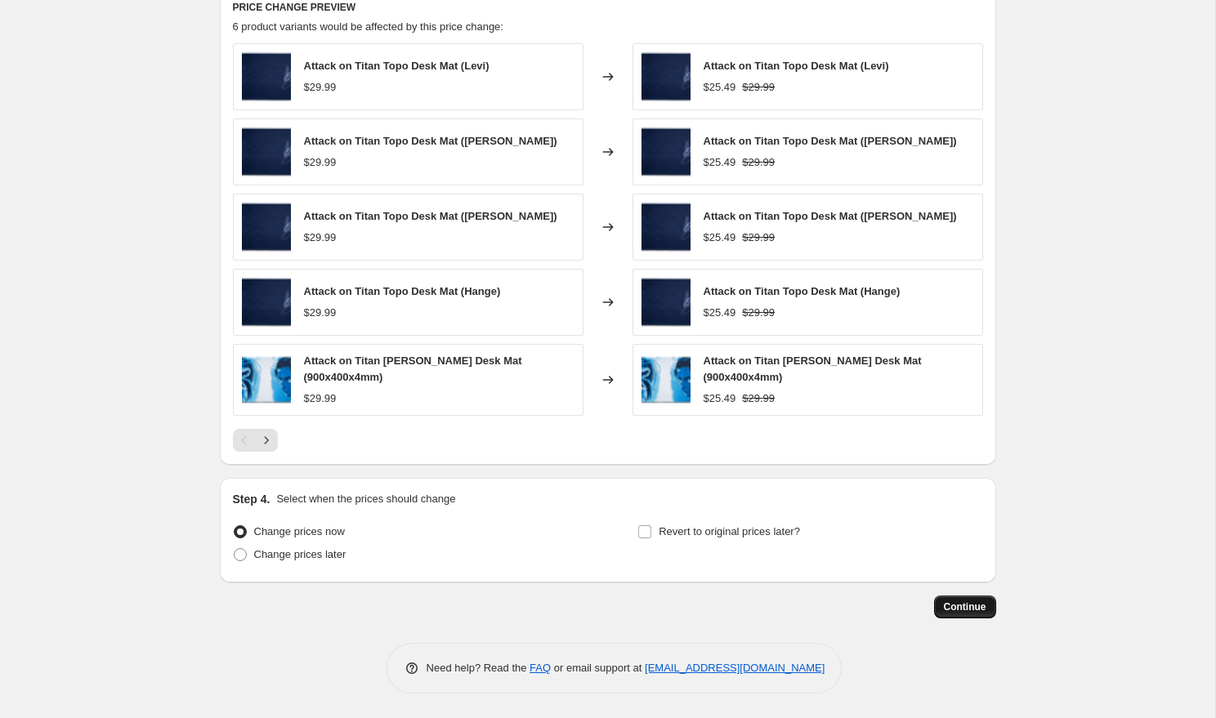
click at [960, 614] on button "Continue" at bounding box center [965, 607] width 62 height 23
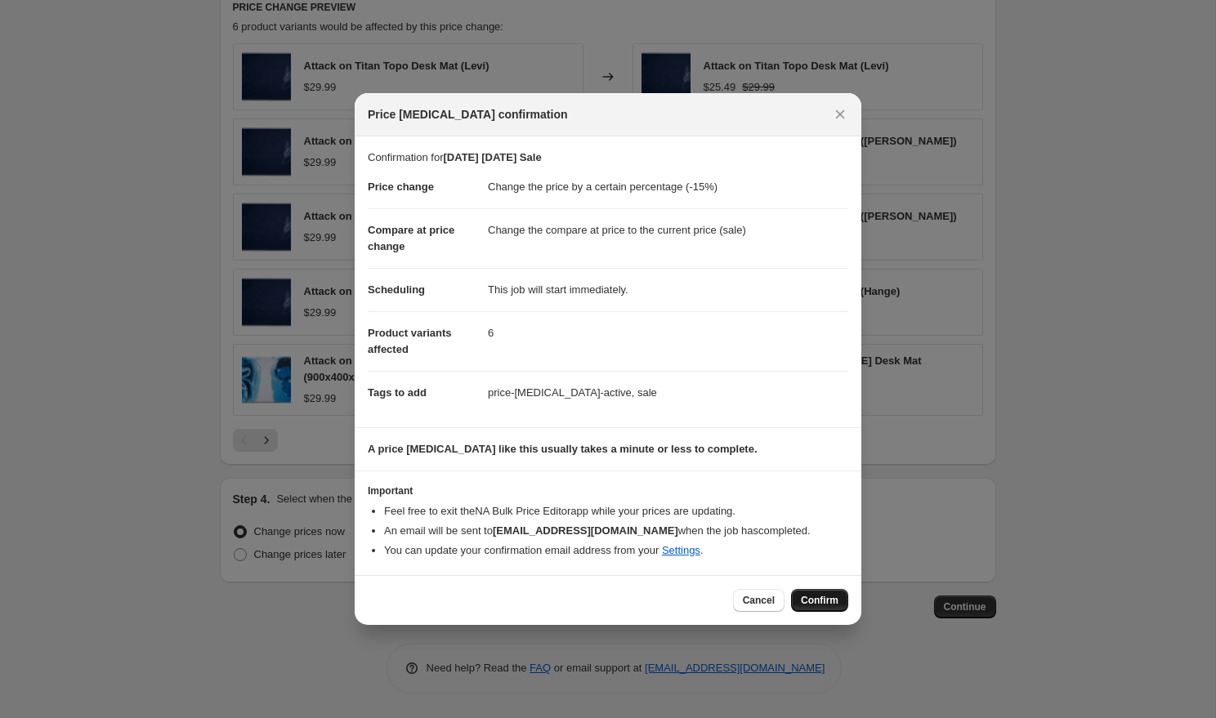
click at [811, 605] on span "Confirm" at bounding box center [820, 600] width 38 height 13
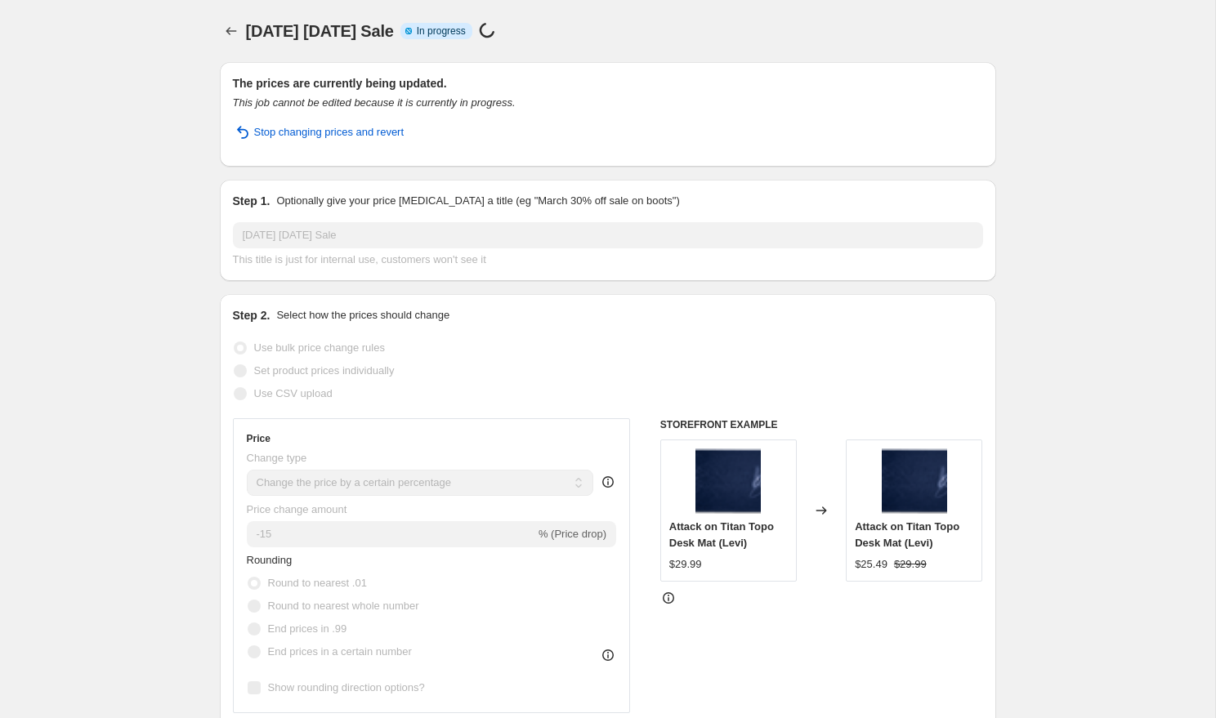
select select "percentage"
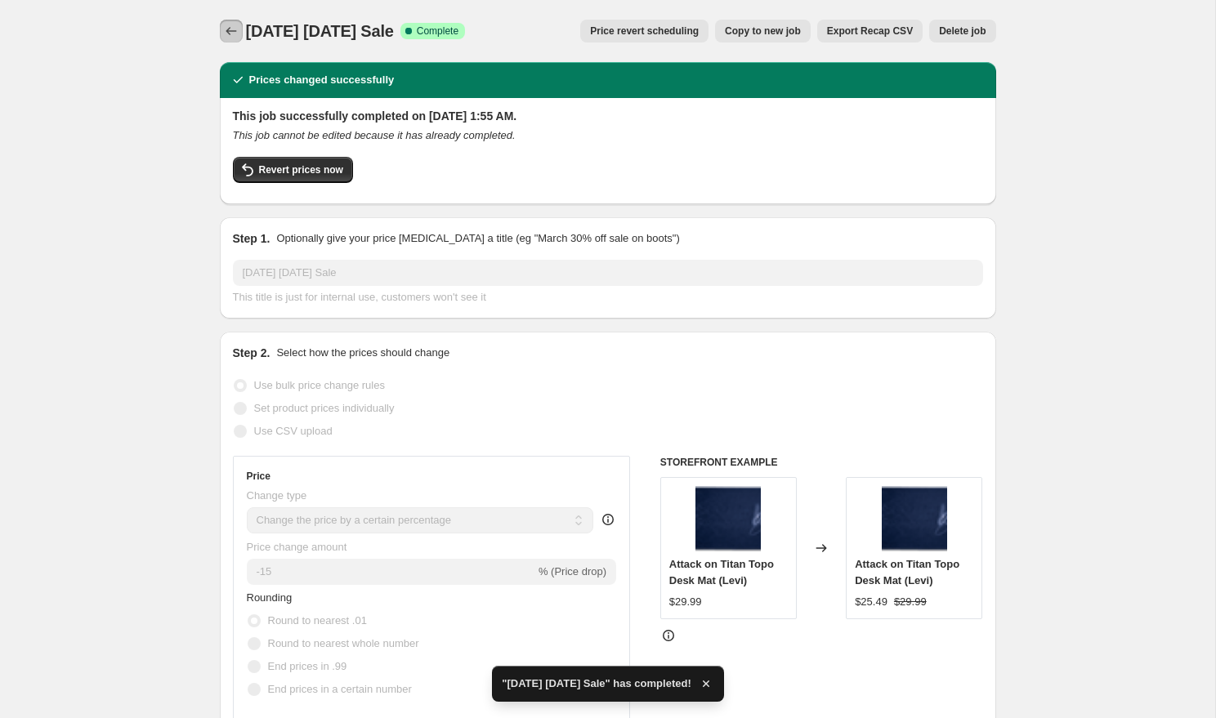
click at [228, 26] on icon "Price change jobs" at bounding box center [231, 31] width 16 height 16
